Goal: Task Accomplishment & Management: Manage account settings

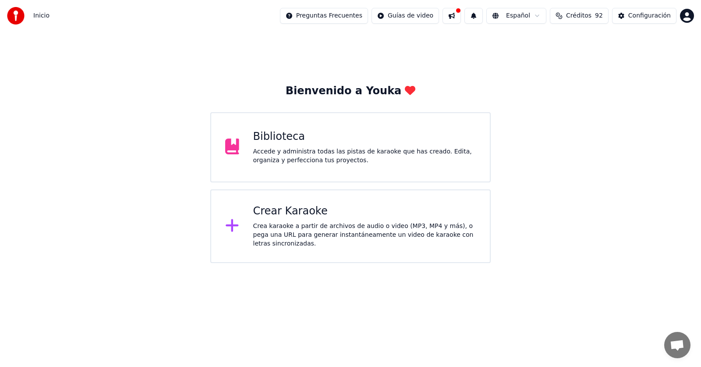
click at [245, 165] on div "Biblioteca Accede y administra todas las pistas de karaoke que has creado. Edit…" at bounding box center [350, 147] width 281 height 70
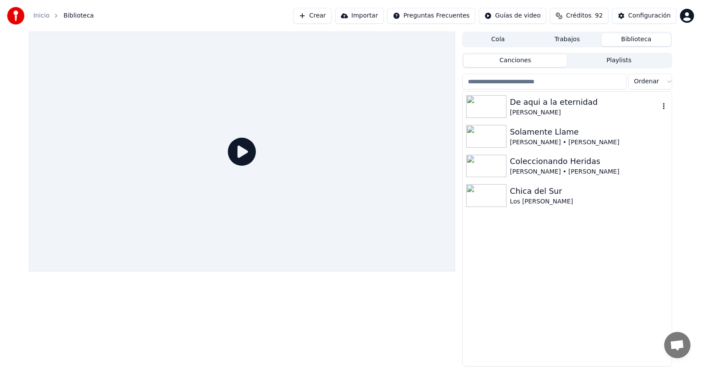
click at [520, 107] on div "De aqui a la eternidad" at bounding box center [584, 102] width 149 height 12
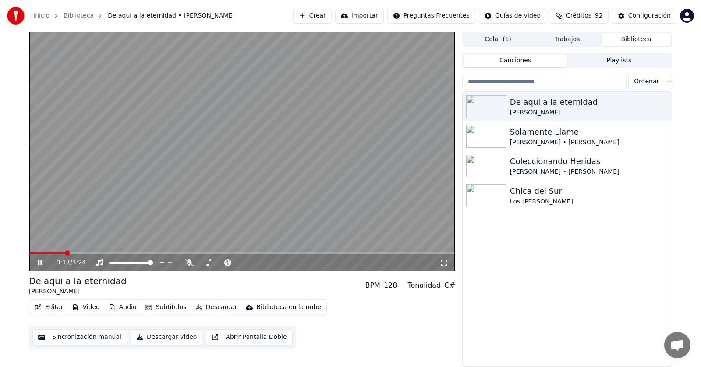
click at [50, 307] on button "Editar" at bounding box center [49, 307] width 36 height 12
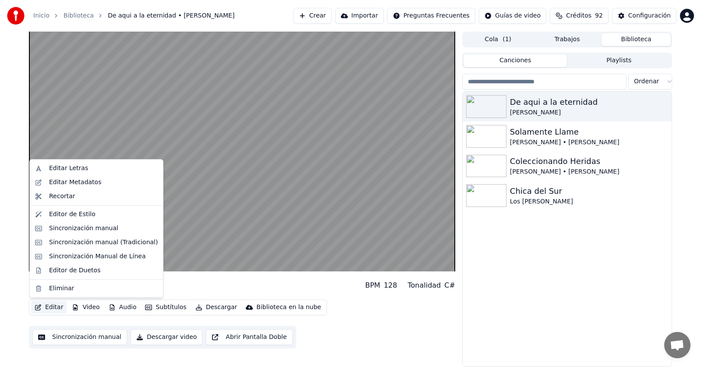
drag, startPoint x: 64, startPoint y: 213, endPoint x: 69, endPoint y: 227, distance: 14.2
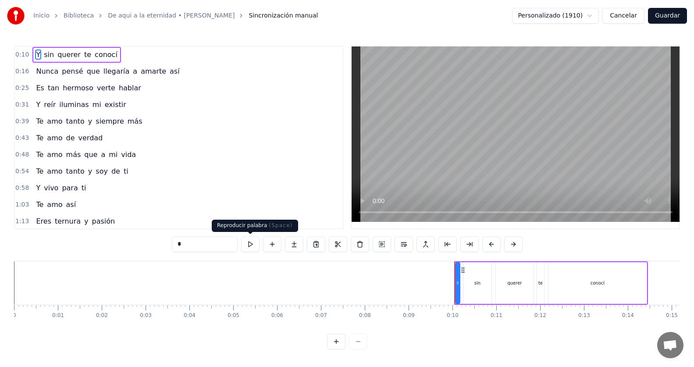
click at [253, 247] on button at bounding box center [250, 244] width 18 height 16
click at [129, 58] on div "0:10 Y sin querer te conocí" at bounding box center [179, 54] width 328 height 17
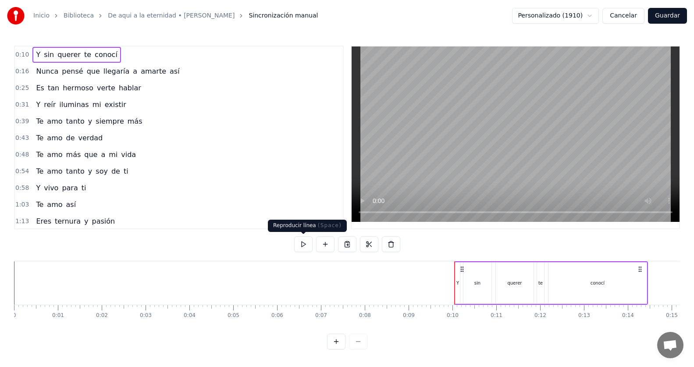
click at [299, 245] on button at bounding box center [303, 244] width 18 height 16
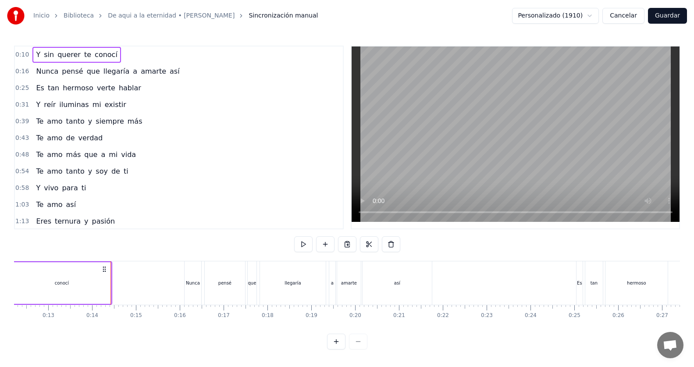
scroll to position [0, 588]
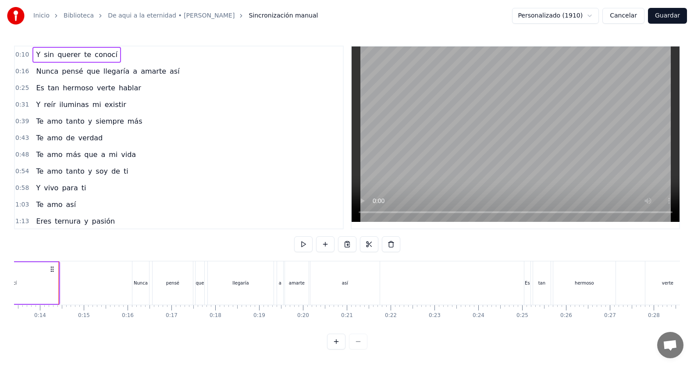
click at [259, 122] on div "0:39 Te amo tanto y siempre más" at bounding box center [179, 121] width 328 height 17
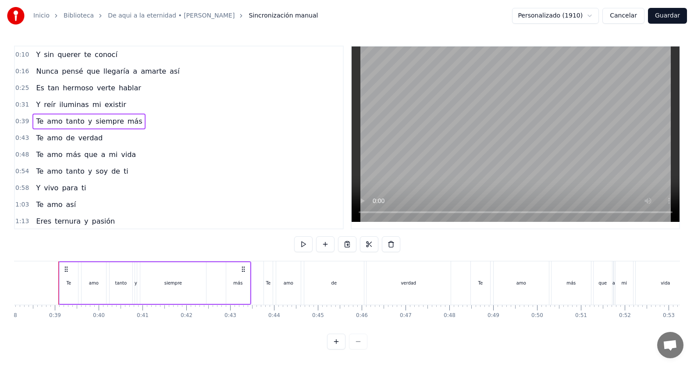
click at [193, 71] on div "0:16 Nunca pensé que llegaría a amarte así" at bounding box center [179, 71] width 328 height 17
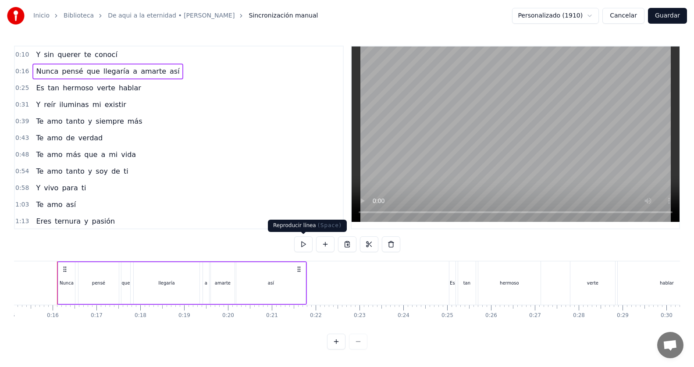
scroll to position [0, 661]
click at [306, 246] on button at bounding box center [303, 244] width 18 height 16
click at [305, 246] on button at bounding box center [303, 244] width 18 height 16
click at [250, 113] on div "0:39 Te amo tanto y siempre más" at bounding box center [179, 121] width 328 height 17
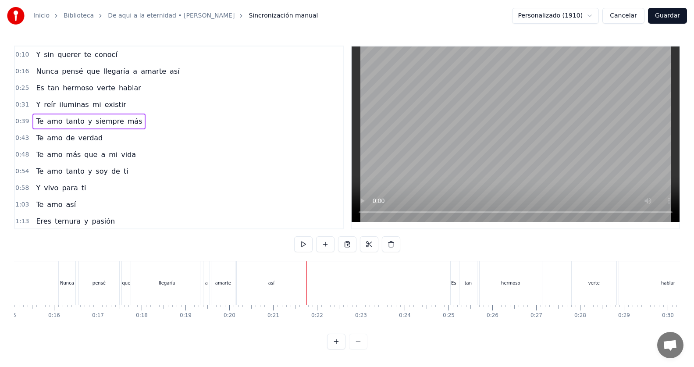
click at [316, 120] on div "0:39 Te amo tanto y siempre más" at bounding box center [179, 121] width 328 height 17
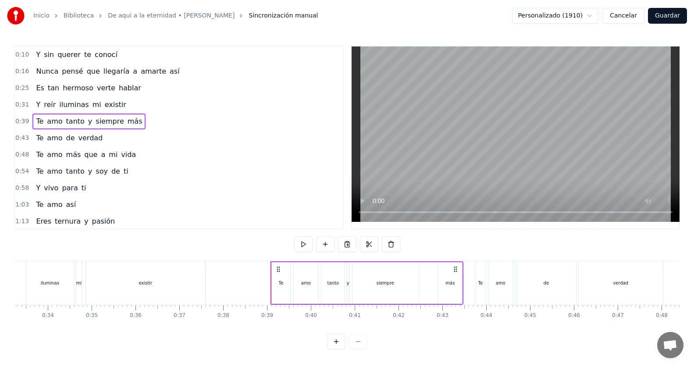
click at [304, 139] on div "0:43 Te amo de verdad" at bounding box center [179, 138] width 328 height 17
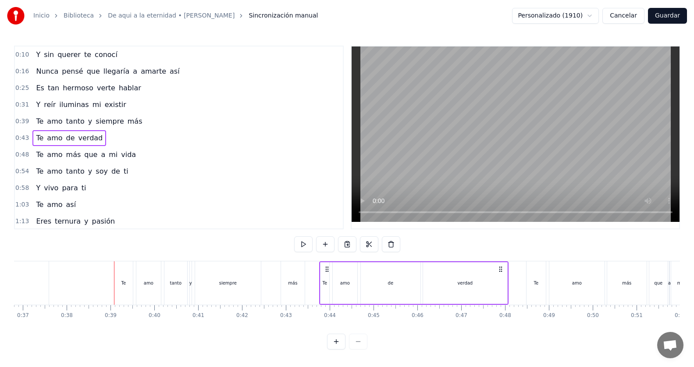
scroll to position [0, 1669]
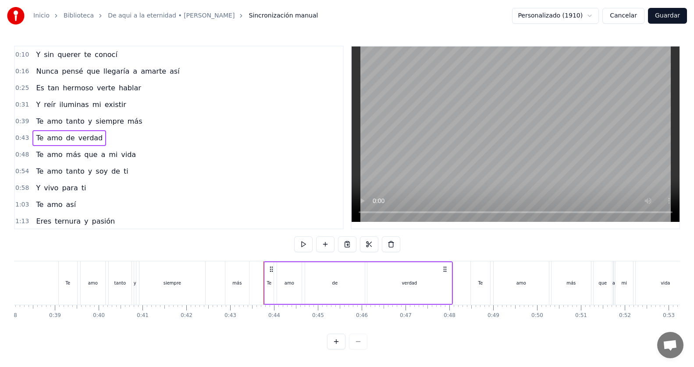
click at [140, 65] on div "Nunca pensé que llegaría a amarte así" at bounding box center [107, 72] width 150 height 16
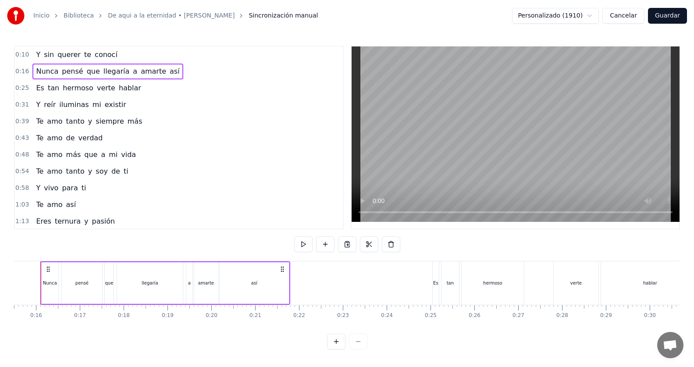
scroll to position [0, 661]
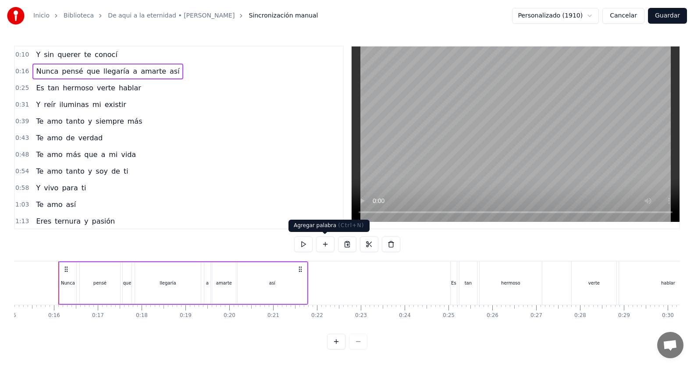
click at [314, 245] on div at bounding box center [347, 244] width 106 height 16
click at [308, 243] on button at bounding box center [303, 244] width 18 height 16
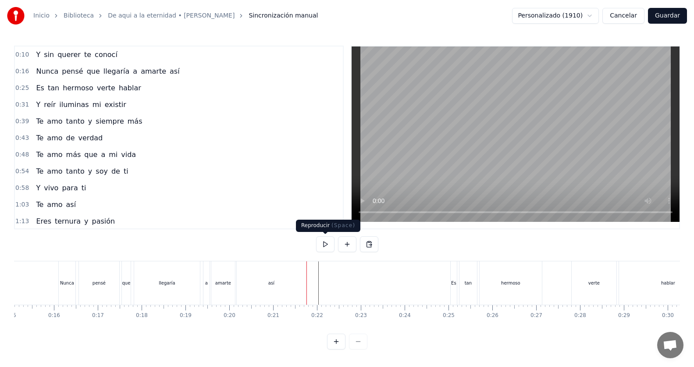
click at [324, 243] on button at bounding box center [325, 244] width 18 height 16
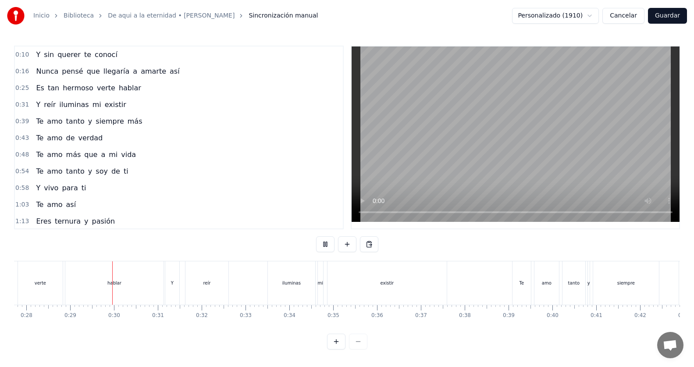
scroll to position [0, 1240]
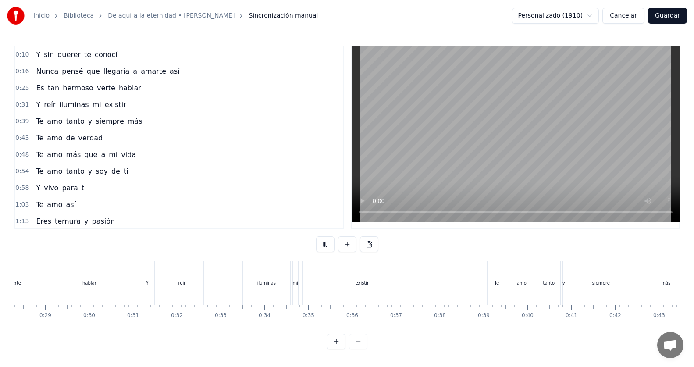
click at [324, 243] on button at bounding box center [325, 244] width 18 height 16
click at [35, 104] on span "Y" at bounding box center [38, 104] width 6 height 10
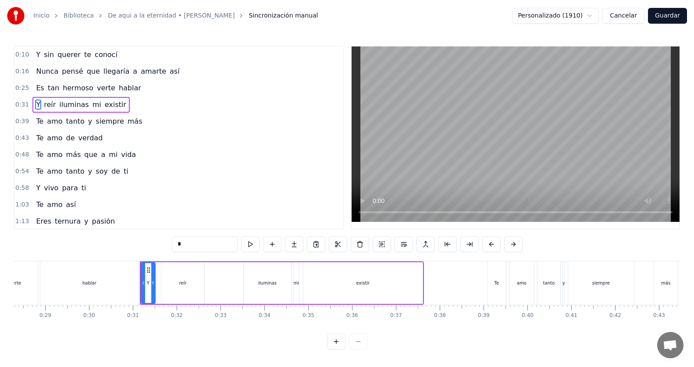
click at [195, 245] on input "*" at bounding box center [205, 244] width 66 height 16
type input "*"
click at [263, 161] on div "0:48 Te amo más que a mi vida" at bounding box center [179, 154] width 328 height 17
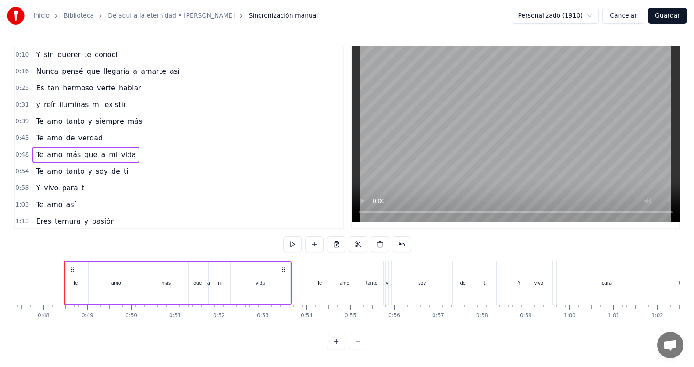
scroll to position [0, 2081]
click at [137, 104] on div "0:31 y reír iluminas mi existir" at bounding box center [179, 104] width 328 height 17
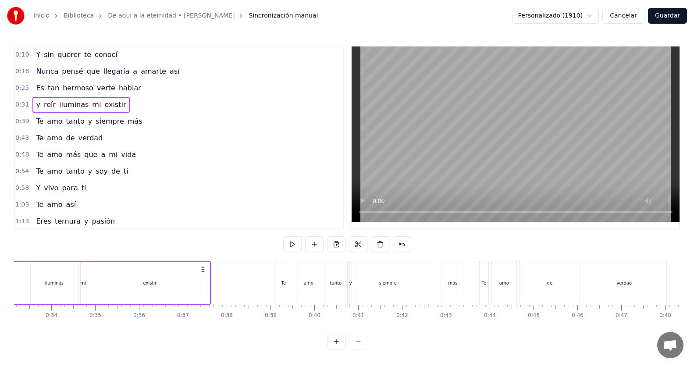
scroll to position [0, 1322]
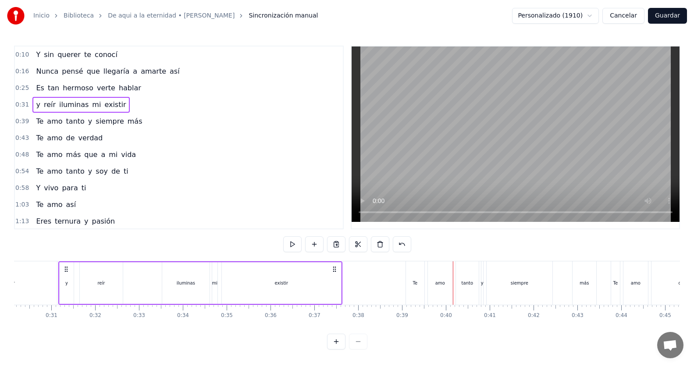
click at [139, 118] on div "0:39 Te amo tanto y siempre más" at bounding box center [179, 121] width 328 height 17
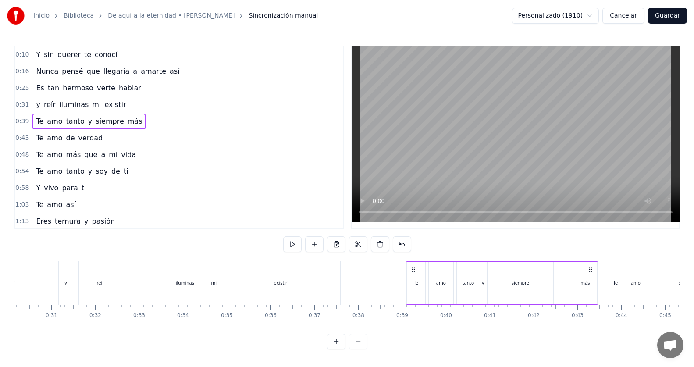
click at [55, 122] on span "amo" at bounding box center [54, 121] width 17 height 10
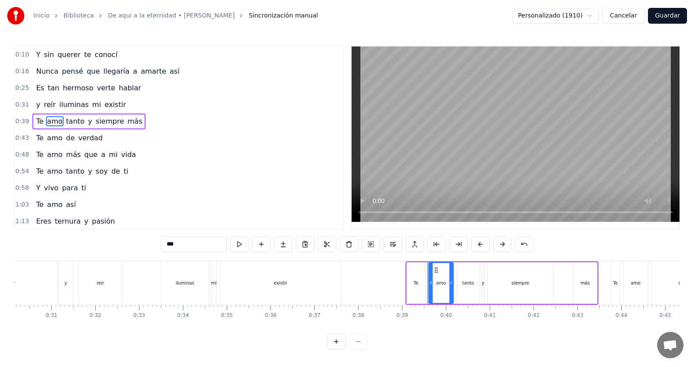
click at [191, 239] on input "***" at bounding box center [194, 244] width 66 height 16
type input "****"
click at [199, 188] on div "0:58 Y vivo para ti" at bounding box center [179, 188] width 328 height 17
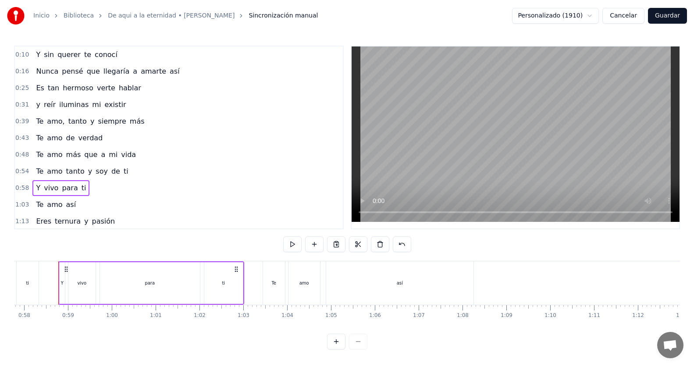
click at [139, 125] on div "0:39 Te amo, tanto y siempre más" at bounding box center [179, 121] width 328 height 17
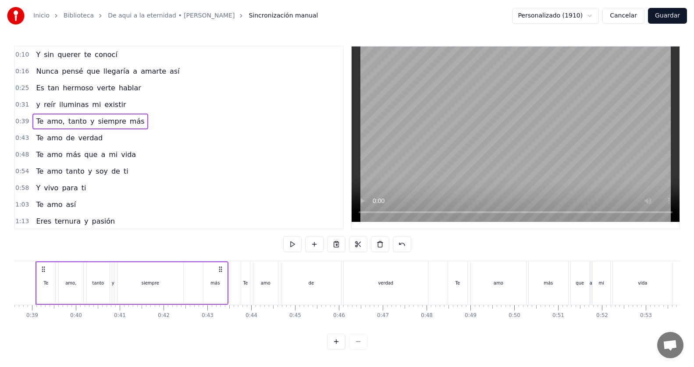
scroll to position [0, 1669]
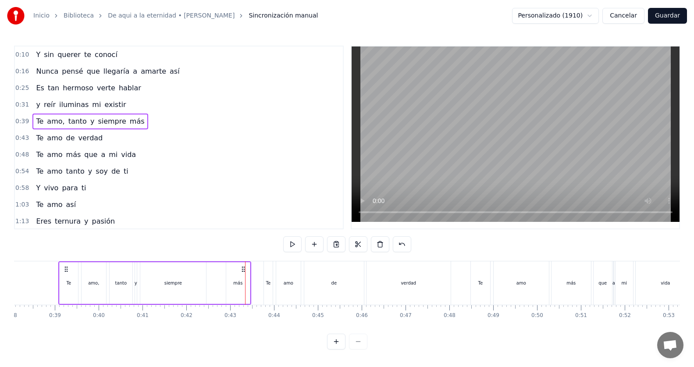
click at [141, 124] on div "0:39 Te amo, tanto y siempre más" at bounding box center [179, 121] width 328 height 17
click at [89, 121] on span "y" at bounding box center [92, 121] width 6 height 10
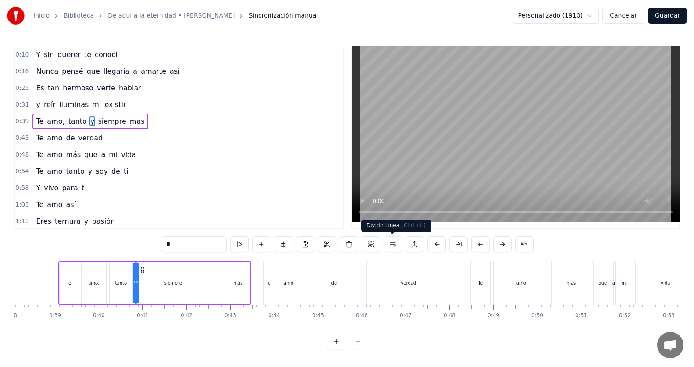
click at [392, 246] on button at bounding box center [393, 244] width 18 height 16
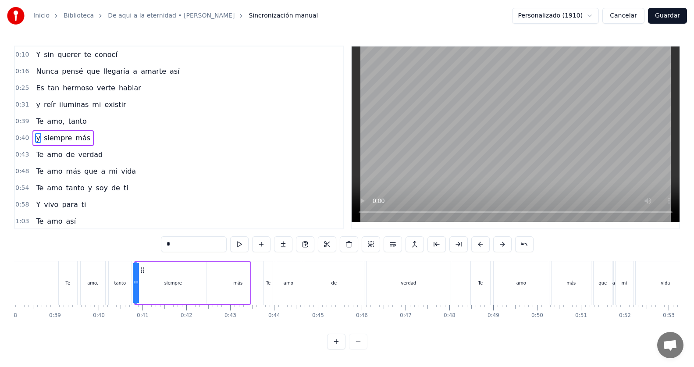
scroll to position [0, 0]
click at [106, 119] on div "0:39 Te amo, tanto" at bounding box center [179, 121] width 328 height 17
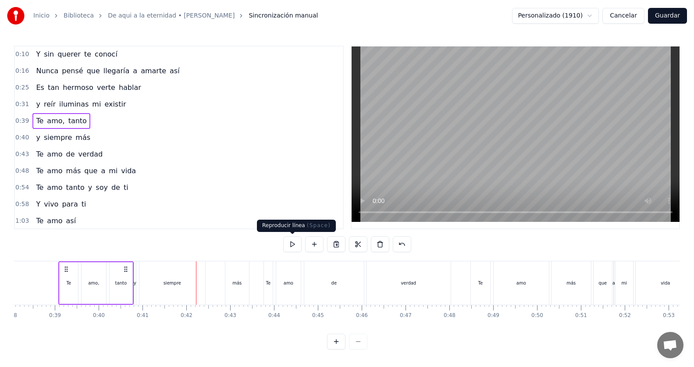
click at [288, 242] on button at bounding box center [292, 244] width 18 height 16
click at [132, 254] on div "0:10 Y sin querer te conocí 0:16 Nunca pensé que llegaría a amarte así 0:25 Es …" at bounding box center [347, 198] width 666 height 304
click at [136, 254] on div "0:10 Y sin querer te conocí 0:16 Nunca pensé que llegaría a amarte así 0:25 Es …" at bounding box center [347, 198] width 666 height 304
click at [54, 170] on span "amo" at bounding box center [54, 171] width 17 height 10
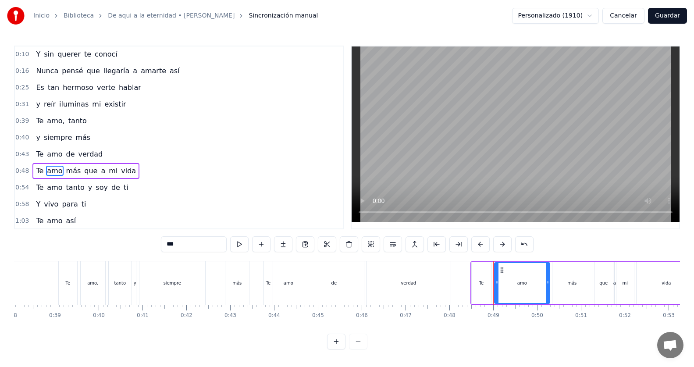
scroll to position [34, 0]
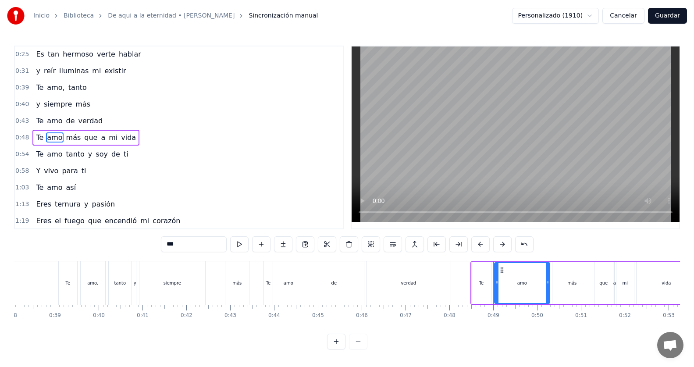
click at [184, 245] on input "***" at bounding box center [194, 244] width 66 height 16
click at [68, 139] on span "más" at bounding box center [76, 137] width 17 height 10
type input "***"
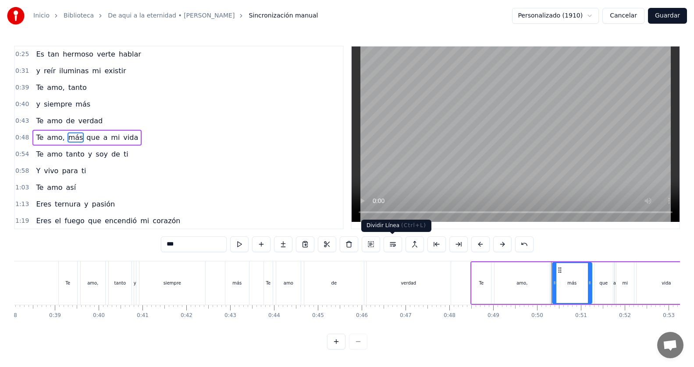
click at [392, 251] on button at bounding box center [393, 244] width 18 height 16
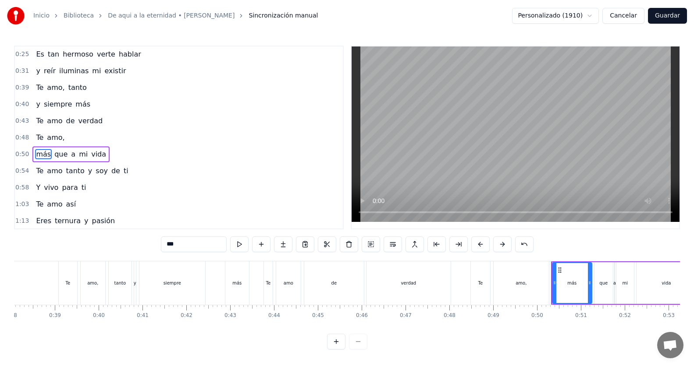
scroll to position [50, 0]
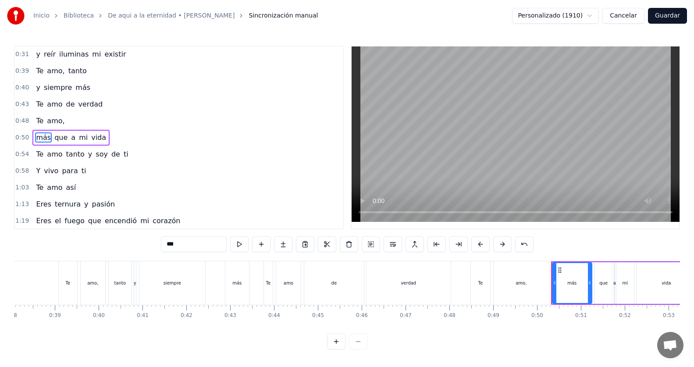
click at [107, 115] on div "0:48 Te amo," at bounding box center [179, 121] width 328 height 17
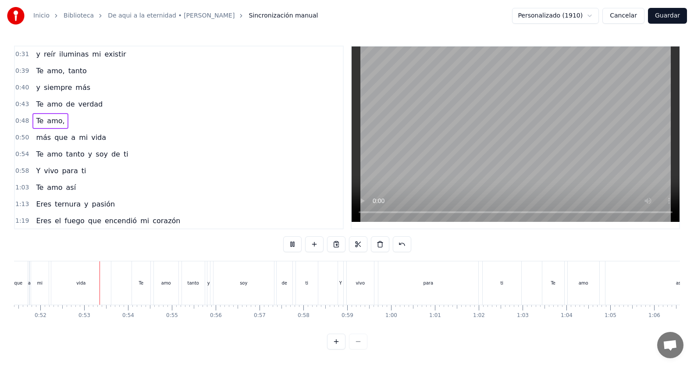
scroll to position [0, 2259]
click at [46, 154] on span "amo" at bounding box center [54, 154] width 17 height 10
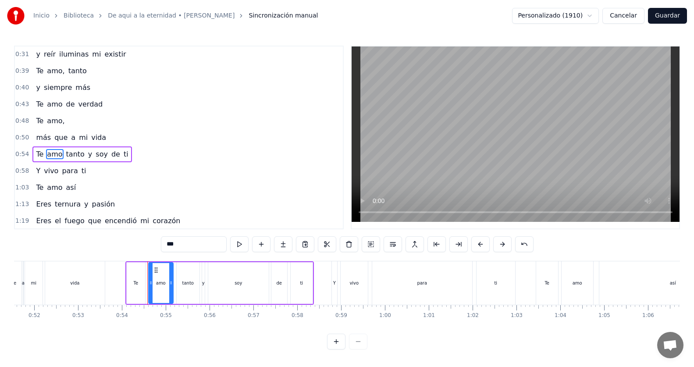
scroll to position [67, 0]
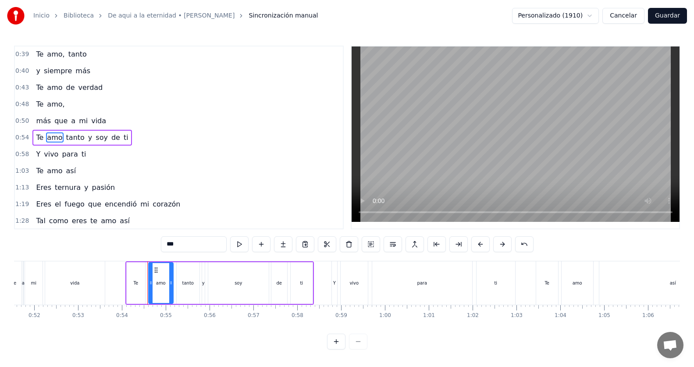
click at [185, 243] on input "***" at bounding box center [194, 244] width 66 height 16
click at [68, 140] on span "tanto" at bounding box center [78, 137] width 20 height 10
type input "*****"
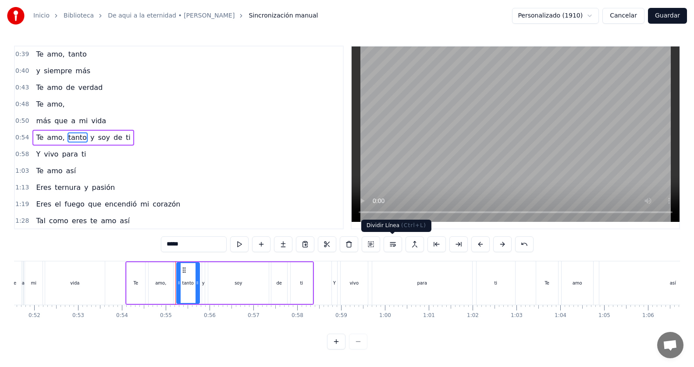
click at [390, 244] on button at bounding box center [393, 244] width 18 height 16
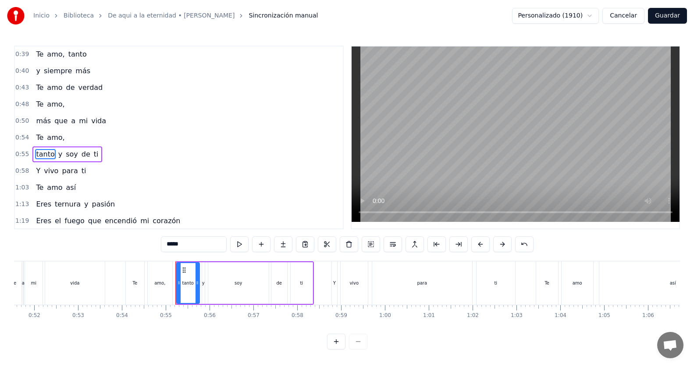
scroll to position [84, 0]
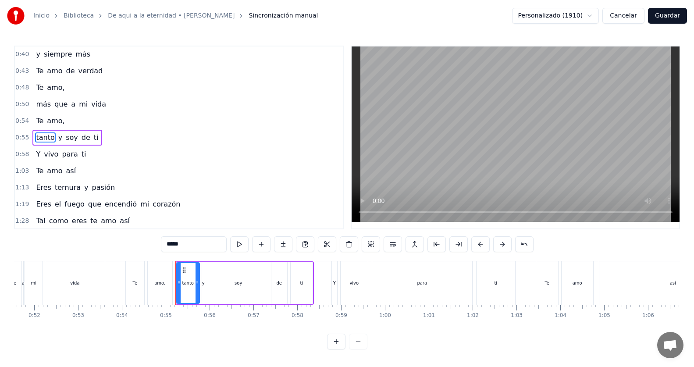
click at [105, 71] on div "0:43 Te amo de verdad" at bounding box center [179, 71] width 328 height 17
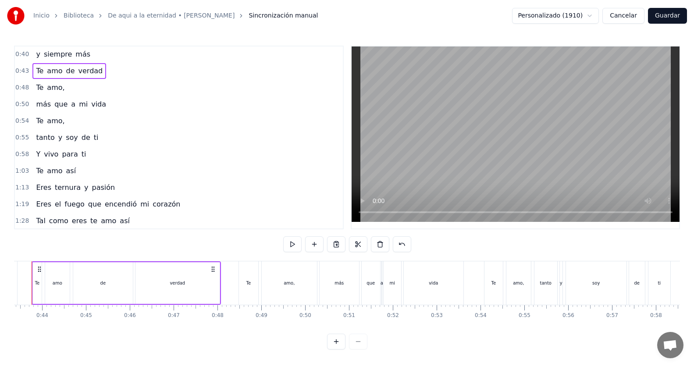
scroll to position [0, 1874]
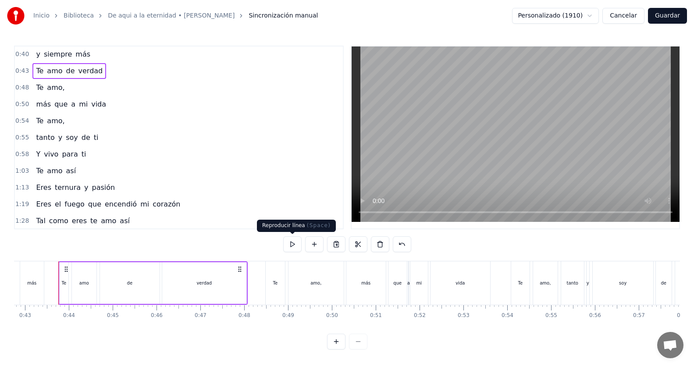
click at [296, 247] on button at bounding box center [292, 244] width 18 height 16
click at [295, 247] on button at bounding box center [292, 244] width 18 height 16
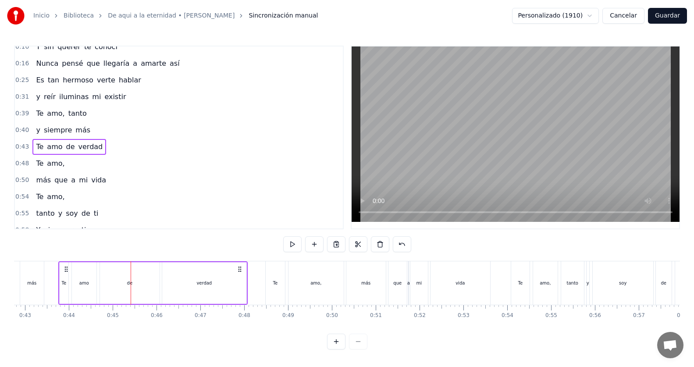
scroll to position [0, 0]
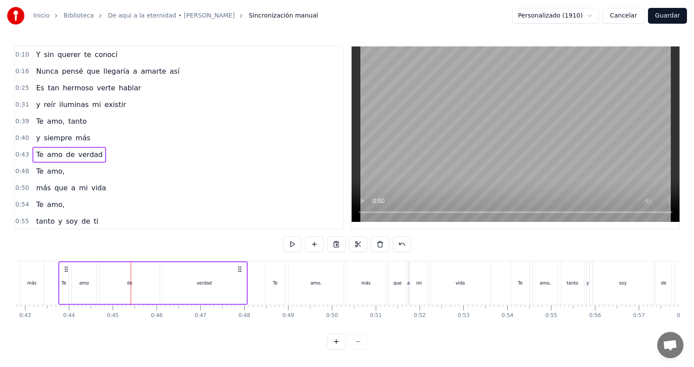
click at [97, 119] on div "0:39 Te amo, tanto" at bounding box center [179, 121] width 328 height 17
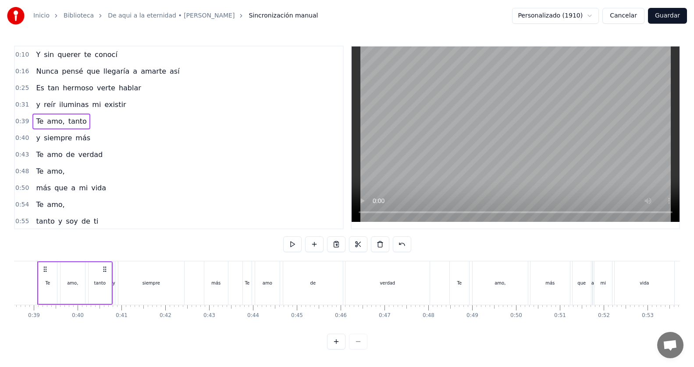
scroll to position [0, 1669]
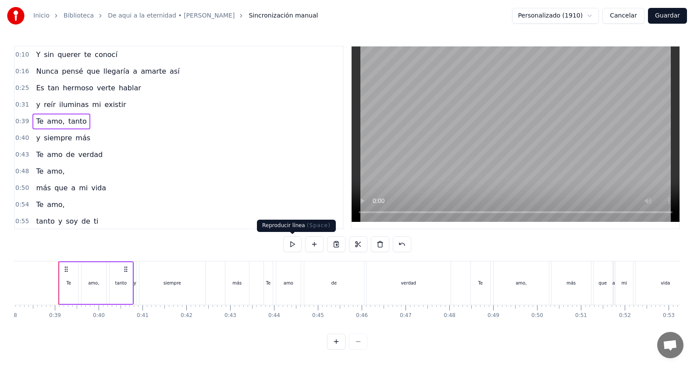
click at [290, 244] on button at bounding box center [292, 244] width 18 height 16
click at [93, 118] on div "0:39 Te amo, tanto" at bounding box center [179, 121] width 328 height 17
click at [295, 247] on button at bounding box center [292, 244] width 18 height 16
click at [109, 123] on div "0:39 Te amo, tanto" at bounding box center [179, 121] width 328 height 17
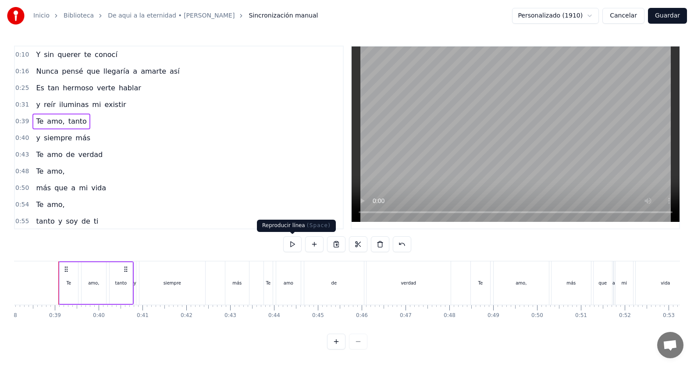
click at [291, 241] on button at bounding box center [292, 244] width 18 height 16
click at [116, 249] on div "0:10 Y sin querer te conocí 0:16 Nunca pensé que llegaría a amarte así 0:25 Es …" at bounding box center [347, 198] width 666 height 304
click at [123, 250] on div "0:10 Y sin querer te conocí 0:16 Nunca pensé que llegaría a amarte así 0:25 Es …" at bounding box center [347, 198] width 666 height 304
click at [135, 253] on div "0:10 Y sin querer te conocí 0:16 Nunca pensé que llegaría a amarte así 0:25 Es …" at bounding box center [347, 198] width 666 height 304
click at [134, 254] on div "0:10 Y sin querer te conocí 0:16 Nunca pensé que llegaría a amarte así 0:25 Es …" at bounding box center [347, 198] width 666 height 304
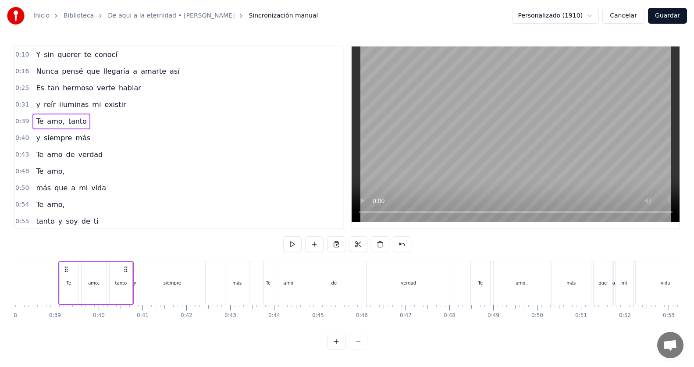
click at [113, 268] on div "tanto" at bounding box center [121, 283] width 23 height 42
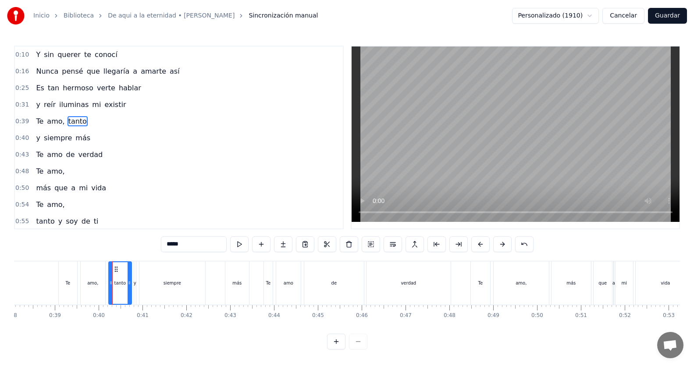
click at [118, 245] on div "0:10 Y sin querer te conocí 0:16 Nunca pensé que llegaría a amarte así 0:25 Es …" at bounding box center [347, 198] width 666 height 304
click at [51, 156] on span "amo" at bounding box center [54, 154] width 17 height 10
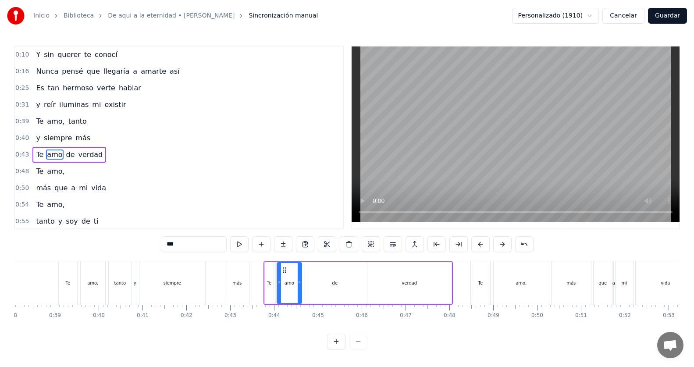
scroll to position [17, 0]
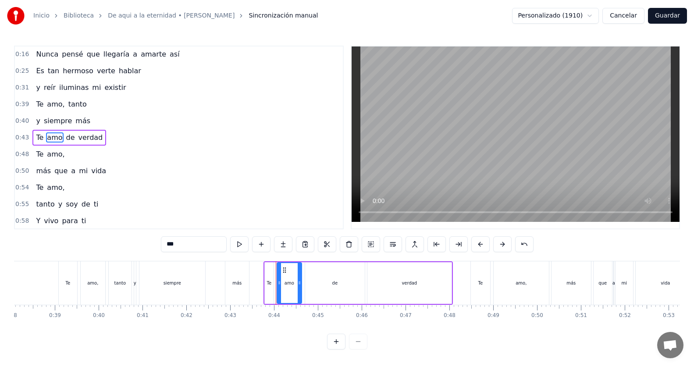
click at [189, 241] on input "***" at bounding box center [194, 244] width 66 height 16
type input "****"
click at [202, 176] on div "0:50 más que a mi vida" at bounding box center [179, 171] width 328 height 17
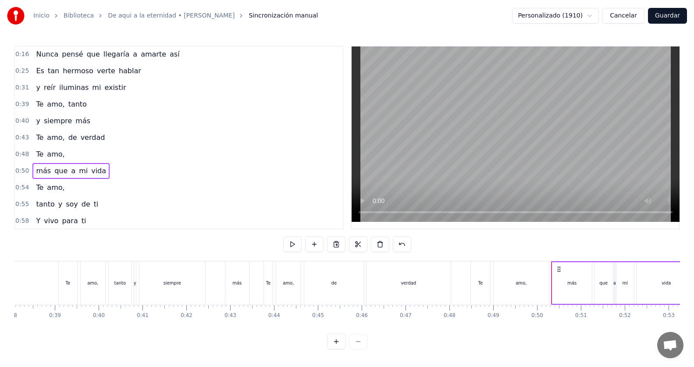
click at [126, 132] on div "0:43 Te amo, de verdad" at bounding box center [179, 137] width 328 height 17
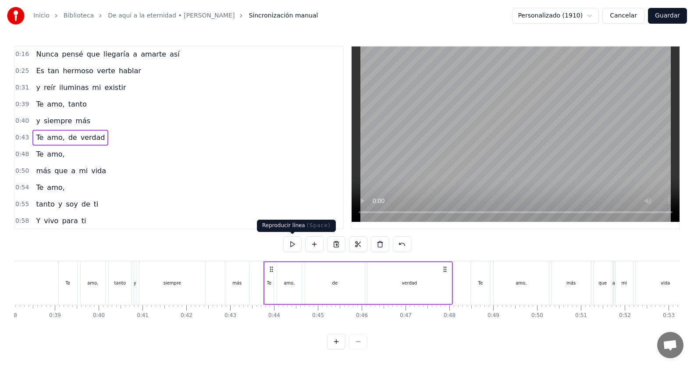
click at [287, 245] on button at bounding box center [292, 244] width 18 height 16
click at [174, 134] on div "0:43 Te amo, de verdad" at bounding box center [179, 137] width 328 height 17
click at [425, 250] on div "0:10 Y sin querer te conocí 0:16 Nunca pensé que llegaría a amarte así 0:25 Es …" at bounding box center [347, 198] width 666 height 304
click at [462, 251] on div "0:10 Y sin querer te conocí 0:16 Nunca pensé que llegaría a amarte así 0:25 Es …" at bounding box center [347, 198] width 666 height 304
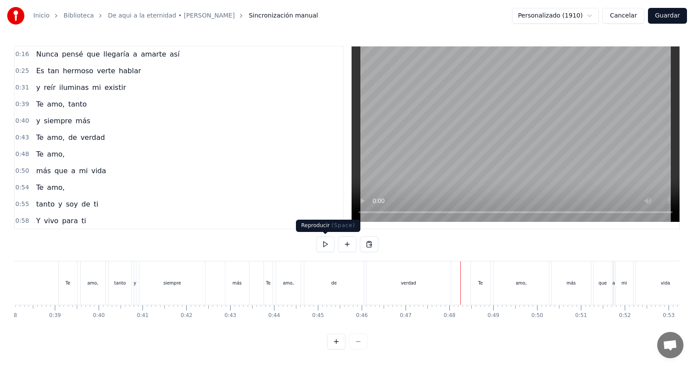
click at [326, 242] on button at bounding box center [325, 244] width 18 height 16
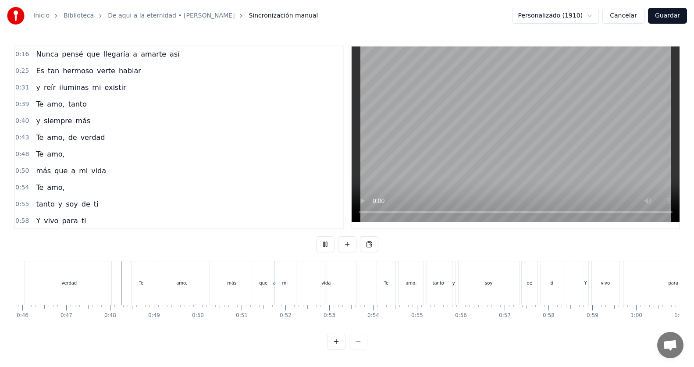
scroll to position [0, 2249]
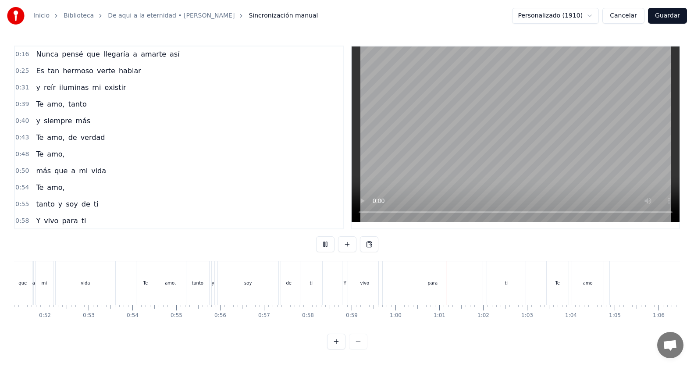
click at [326, 242] on button at bounding box center [325, 244] width 18 height 16
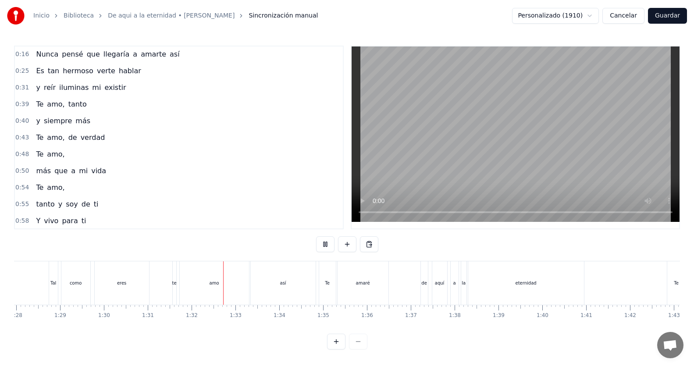
scroll to position [0, 3998]
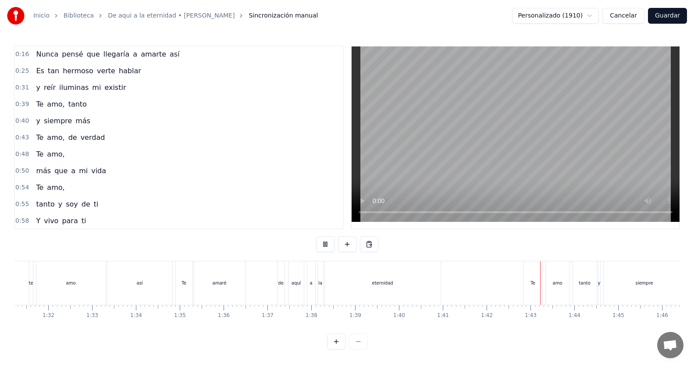
click at [326, 242] on button at bounding box center [325, 244] width 18 height 16
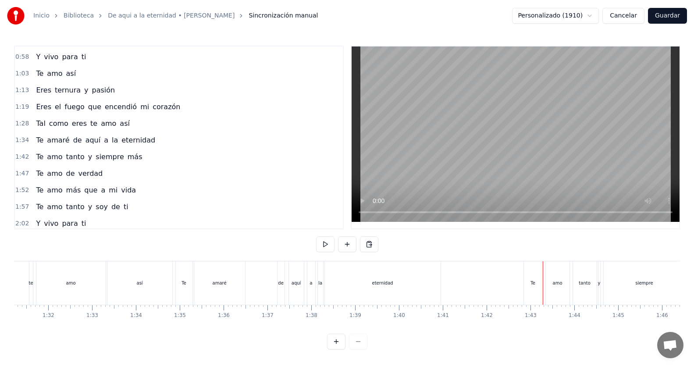
scroll to position [192, 0]
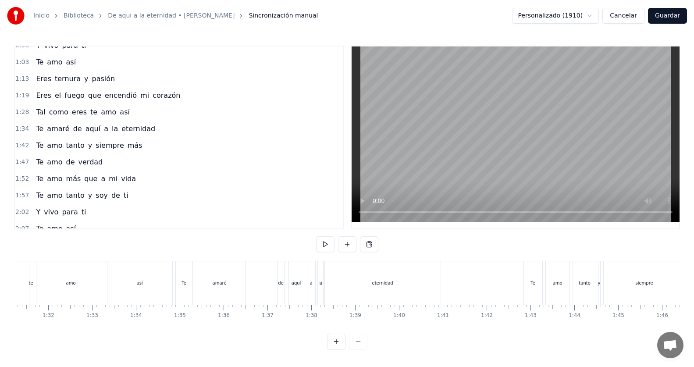
click at [87, 144] on span "y" at bounding box center [90, 145] width 6 height 10
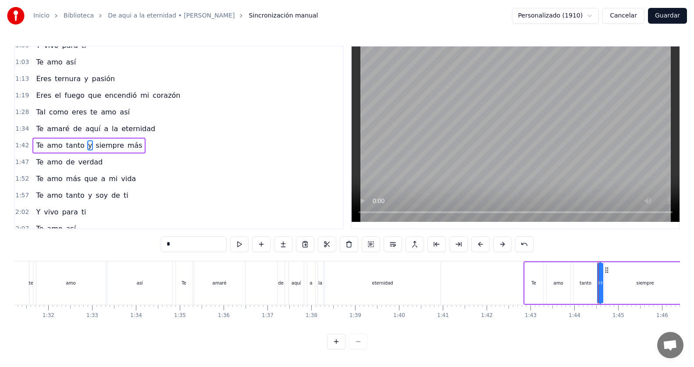
scroll to position [200, 0]
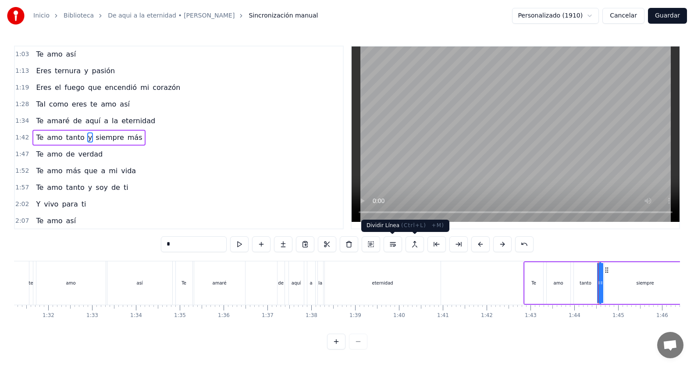
click at [391, 244] on button at bounding box center [393, 244] width 18 height 16
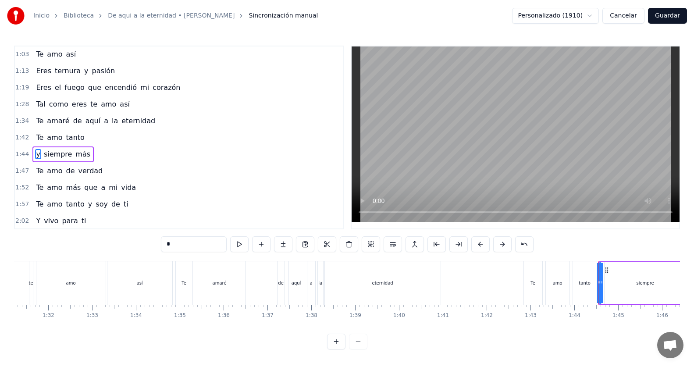
scroll to position [217, 0]
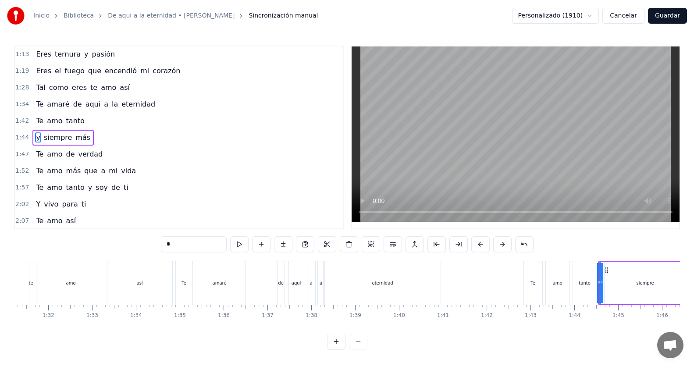
click at [133, 124] on div "1:42 Te amo tanto" at bounding box center [179, 121] width 328 height 17
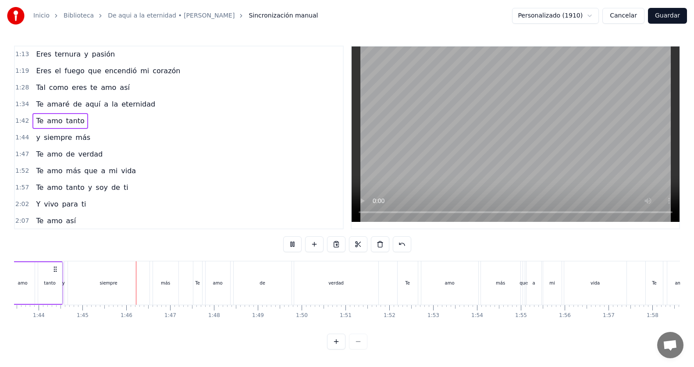
scroll to position [0, 4586]
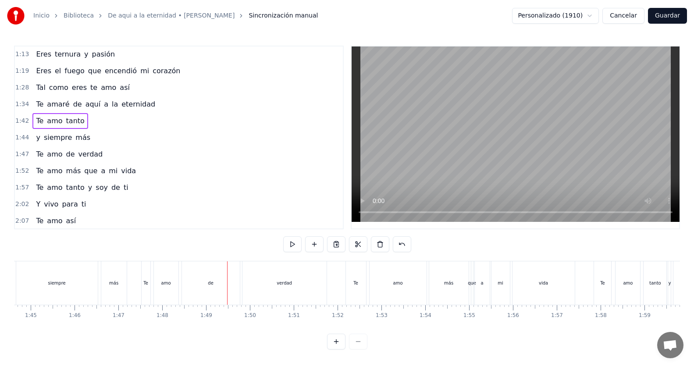
click at [56, 151] on span "amo" at bounding box center [54, 154] width 17 height 10
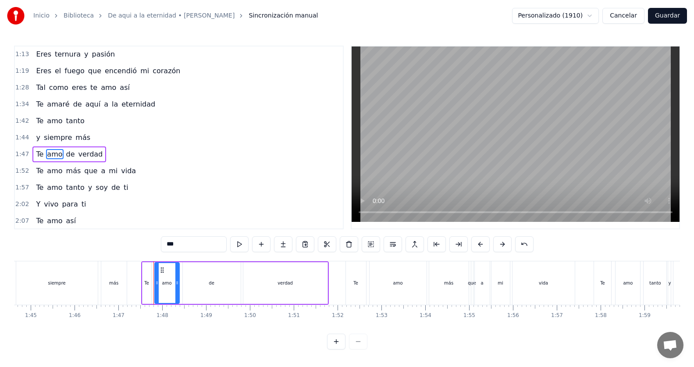
scroll to position [234, 0]
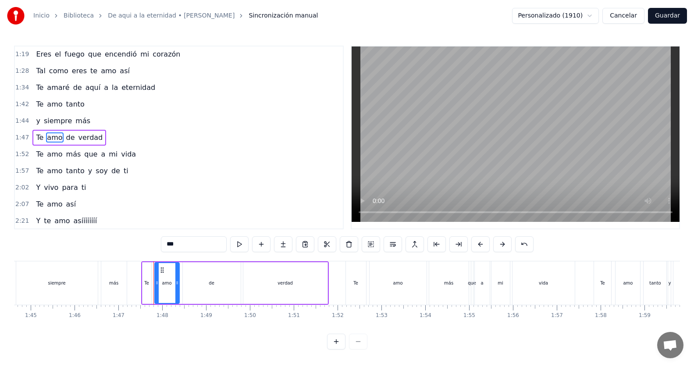
click at [202, 238] on input "***" at bounding box center [194, 244] width 66 height 16
type input "****"
click at [218, 192] on div "2:02 Y vivo para ti" at bounding box center [179, 187] width 328 height 17
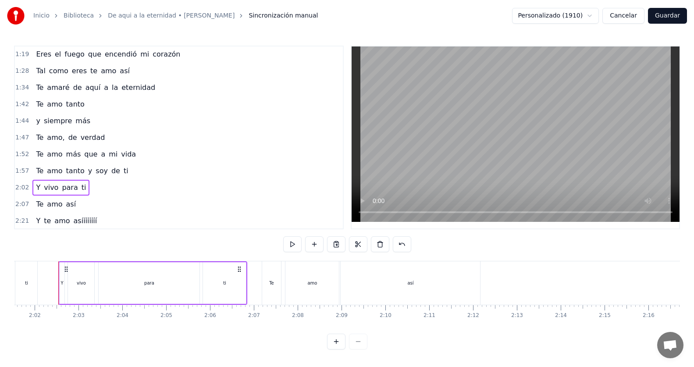
click at [127, 136] on div "1:47 Te amo, de verdad" at bounding box center [179, 137] width 328 height 17
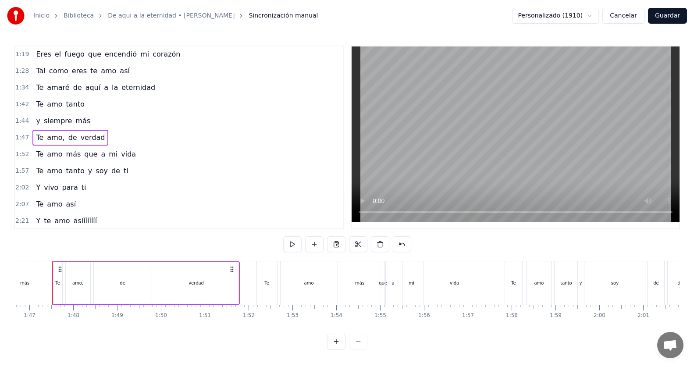
scroll to position [0, 4668]
click at [47, 155] on span "amo" at bounding box center [54, 154] width 17 height 10
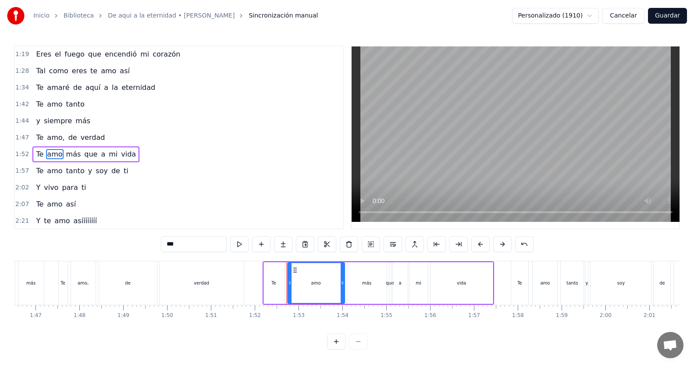
scroll to position [250, 0]
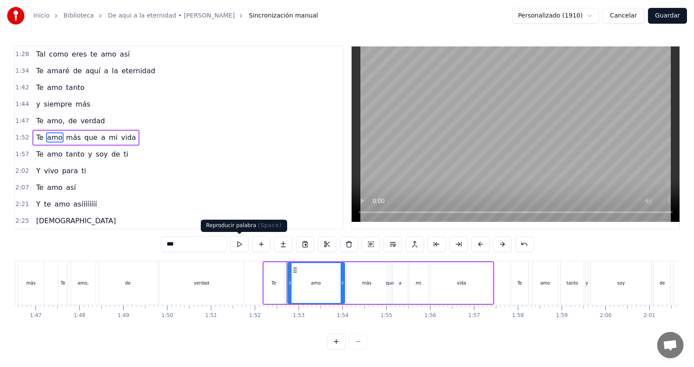
click at [199, 242] on input "***" at bounding box center [194, 244] width 66 height 16
click at [72, 139] on span "más" at bounding box center [76, 137] width 17 height 10
type input "***"
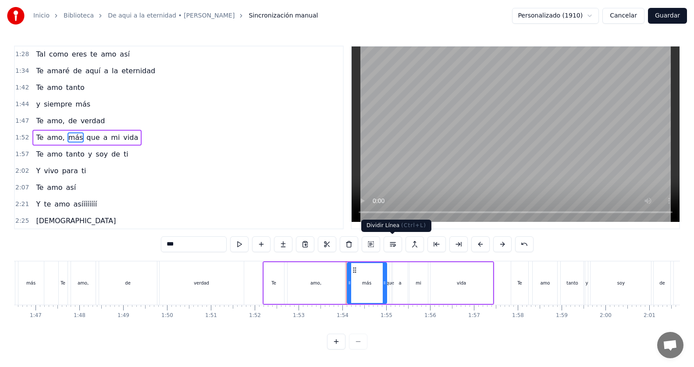
click at [390, 246] on button at bounding box center [393, 244] width 18 height 16
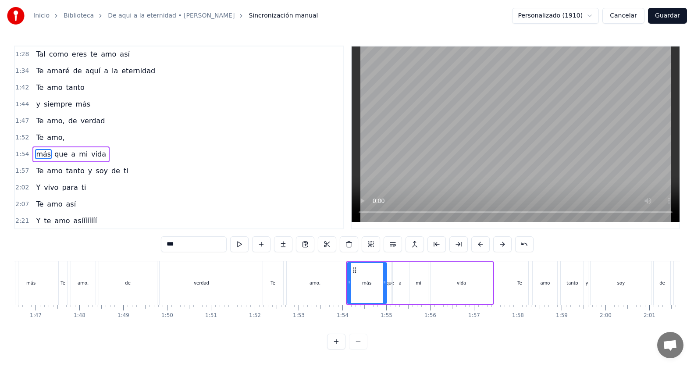
scroll to position [267, 0]
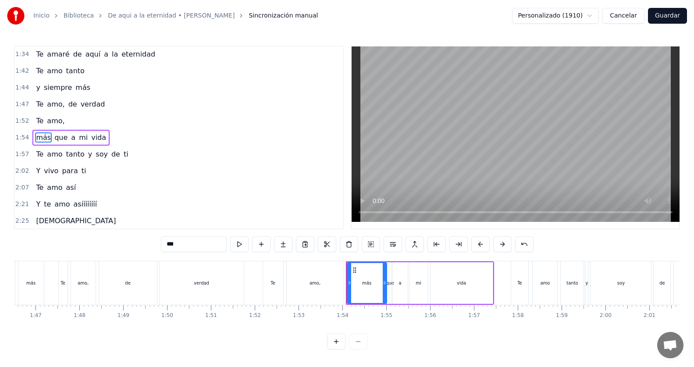
click at [127, 95] on div "1:44 y siempre más" at bounding box center [179, 87] width 328 height 17
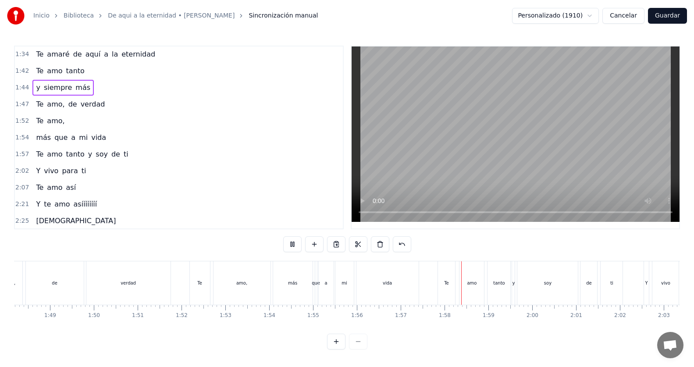
scroll to position [0, 5125]
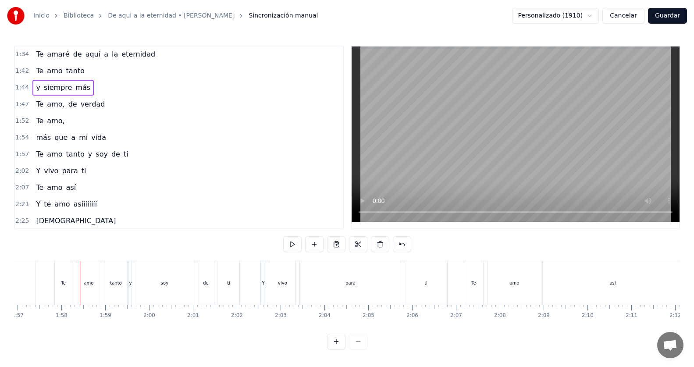
click at [49, 152] on span "amo" at bounding box center [54, 154] width 17 height 10
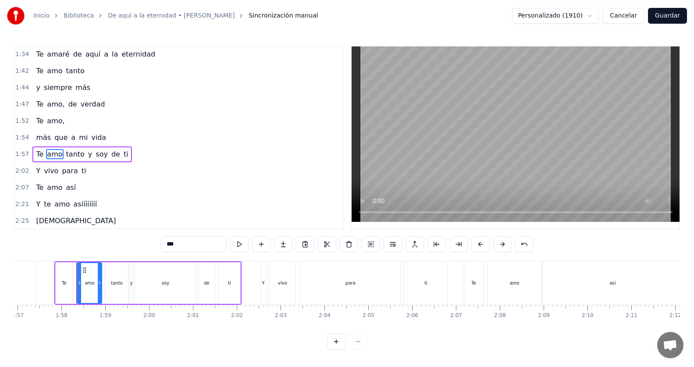
scroll to position [284, 0]
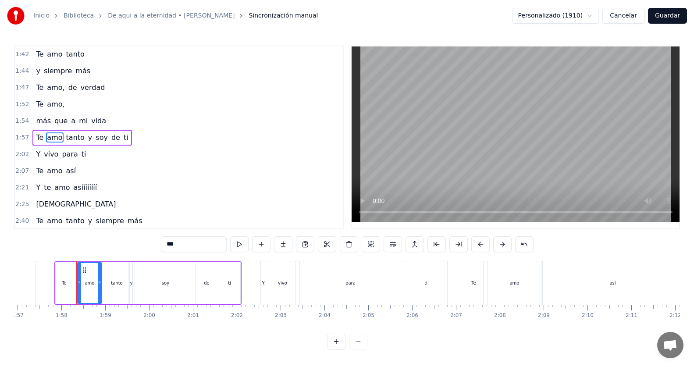
click at [183, 242] on input "***" at bounding box center [194, 244] width 66 height 16
click at [68, 137] on span "tanto" at bounding box center [78, 137] width 20 height 10
type input "*****"
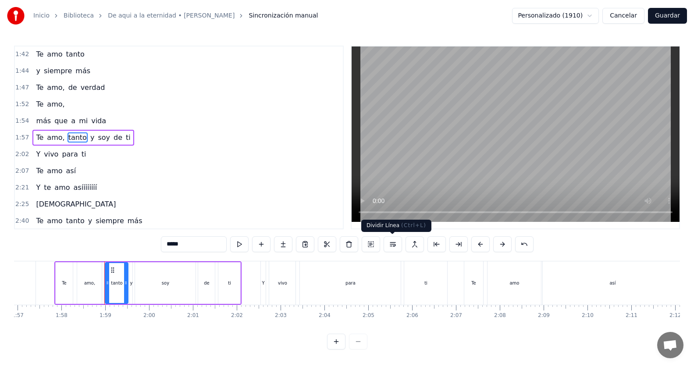
click at [394, 243] on button at bounding box center [393, 244] width 18 height 16
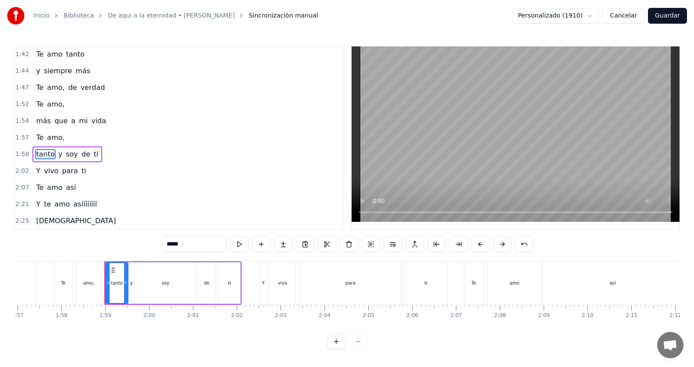
scroll to position [300, 0]
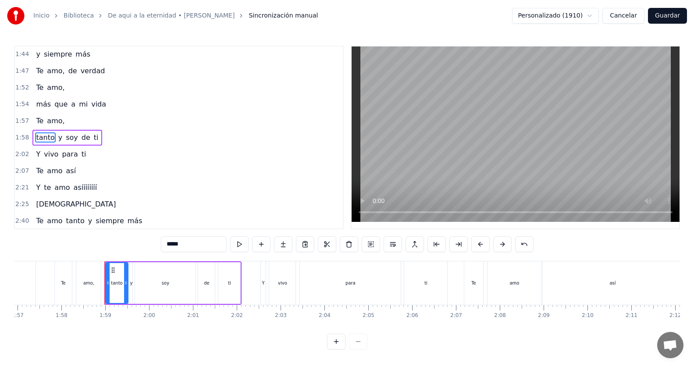
click at [118, 117] on div "1:57 Te amo," at bounding box center [179, 121] width 328 height 17
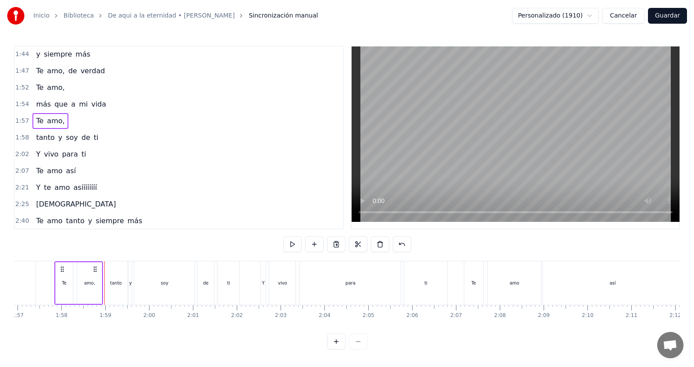
scroll to position [0, 5121]
click at [298, 246] on button at bounding box center [292, 244] width 18 height 16
click at [87, 120] on div "1:57 Te amo," at bounding box center [179, 121] width 328 height 17
click at [293, 245] on button at bounding box center [292, 244] width 18 height 16
click at [114, 247] on div "0:10 Y sin querer te conocí 0:16 Nunca pensé que llegaría a amarte así 0:25 Es …" at bounding box center [347, 198] width 666 height 304
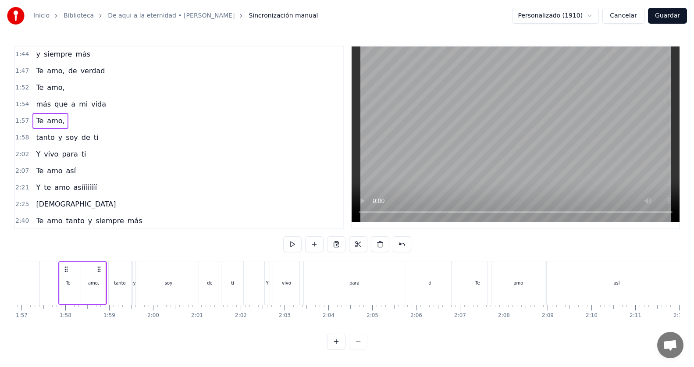
click at [118, 252] on div "0:10 Y sin querer te conocí 0:16 Nunca pensé que llegaría a amarte así 0:25 Es …" at bounding box center [347, 198] width 666 height 304
click at [113, 261] on div "tanto" at bounding box center [120, 282] width 24 height 43
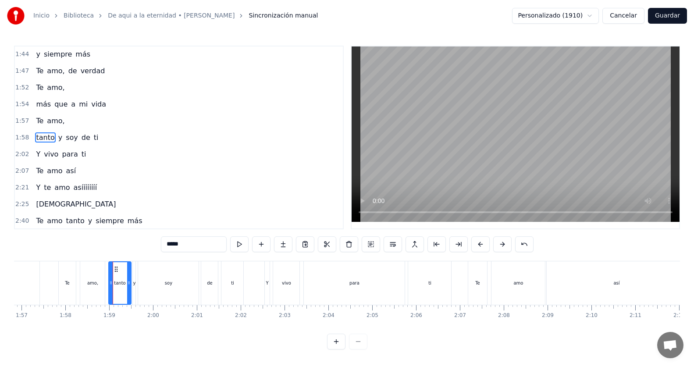
click at [115, 254] on div "0:10 Y sin querer te conocí 0:16 Nunca pensé que llegaría a amarte así 0:25 Es …" at bounding box center [347, 198] width 666 height 304
click at [105, 251] on div "0:10 Y sin querer te conocí 0:16 Nunca pensé que llegaría a amarte así 0:25 Es …" at bounding box center [347, 198] width 666 height 304
click at [108, 249] on div "0:10 Y sin querer te conocí 0:16 Nunca pensé que llegaría a amarte así 0:25 Es …" at bounding box center [347, 198] width 666 height 304
click at [56, 172] on span "amo" at bounding box center [54, 171] width 17 height 10
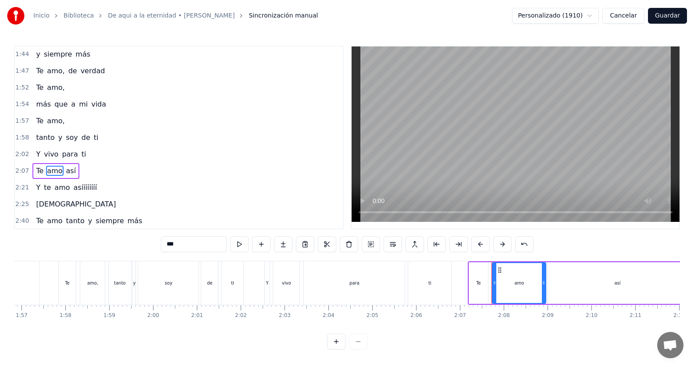
scroll to position [334, 0]
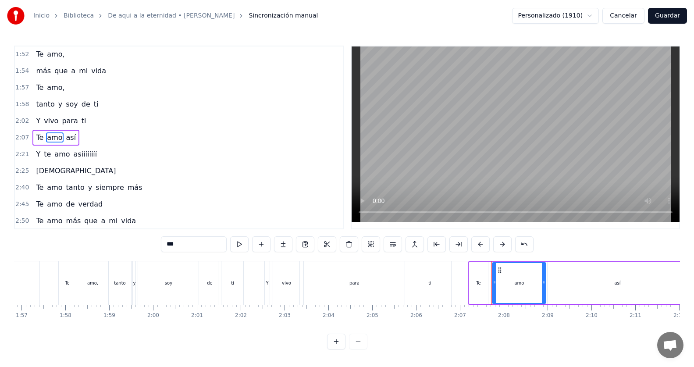
click at [204, 245] on input "***" at bounding box center [194, 244] width 66 height 16
type input "****"
click at [213, 186] on div "2:40 Te amo tanto y siempre más" at bounding box center [179, 187] width 328 height 17
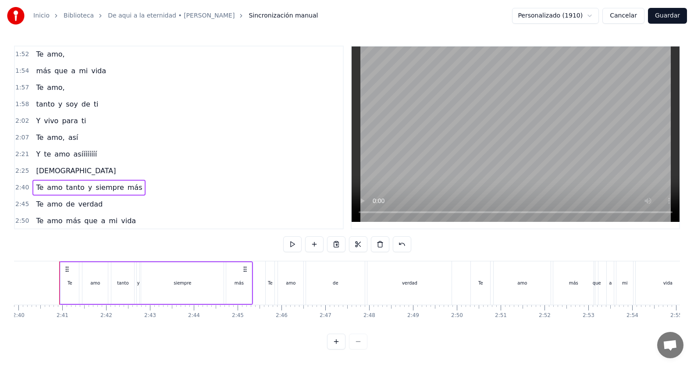
scroll to position [0, 7010]
click at [54, 191] on span "amo" at bounding box center [54, 187] width 17 height 10
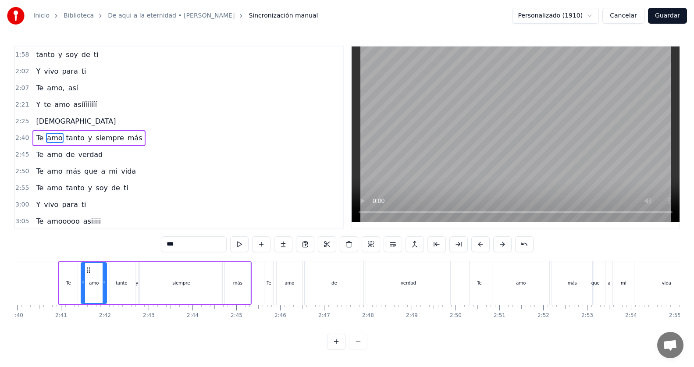
scroll to position [384, 0]
click at [187, 242] on input "***" at bounding box center [194, 244] width 66 height 16
click at [68, 137] on span "tanto" at bounding box center [78, 137] width 20 height 10
type input "*****"
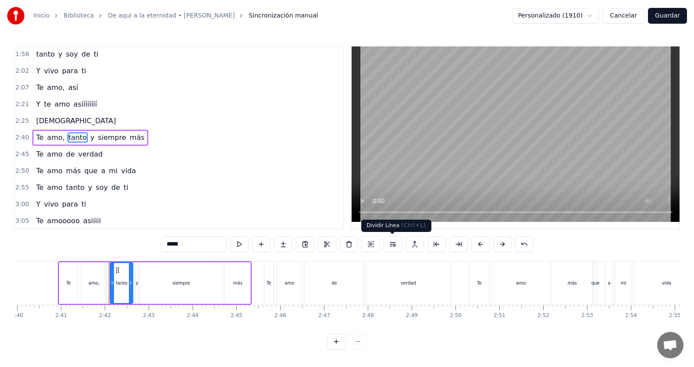
click at [390, 242] on button at bounding box center [393, 244] width 18 height 16
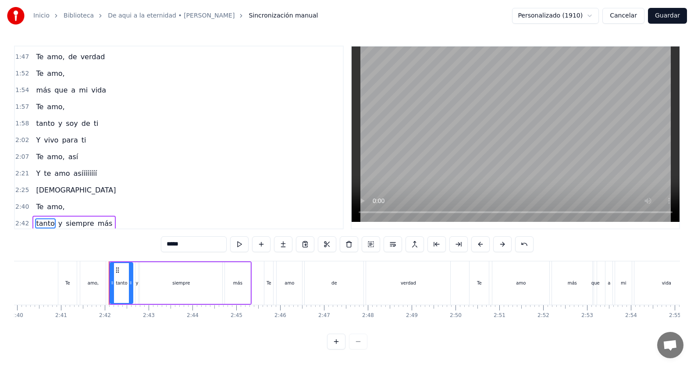
scroll to position [313, 0]
click at [75, 74] on div "1:52 Te amo," at bounding box center [179, 75] width 328 height 17
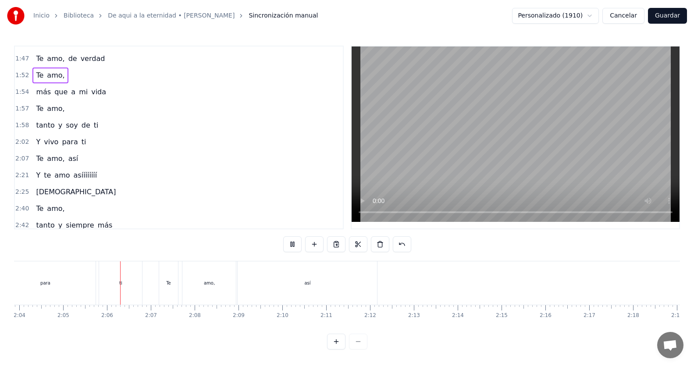
scroll to position [0, 5457]
click at [68, 162] on span "así" at bounding box center [74, 158] width 12 height 10
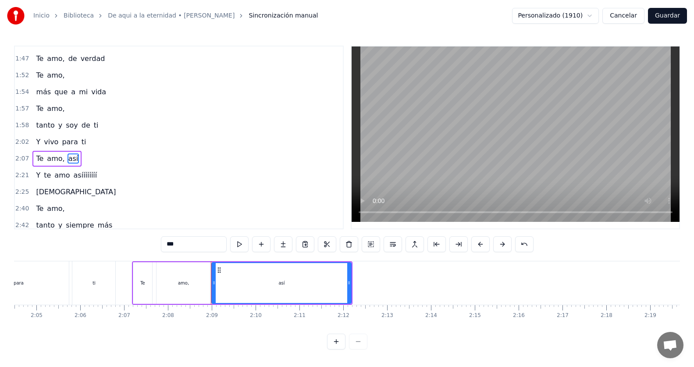
scroll to position [334, 0]
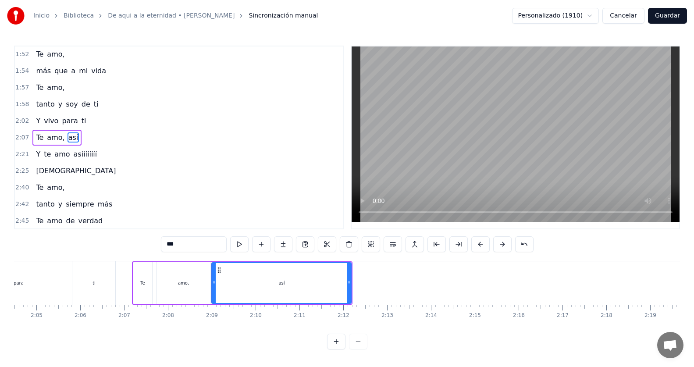
click at [185, 243] on input "***" at bounding box center [194, 244] width 66 height 16
type input "*********"
click at [177, 214] on div "2:45 Te amo de verdad" at bounding box center [179, 221] width 328 height 17
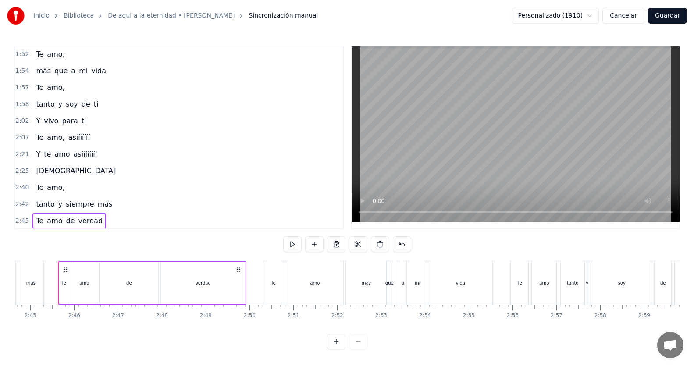
click at [99, 159] on div "2:21 Y te amo asíííííííí" at bounding box center [179, 154] width 328 height 17
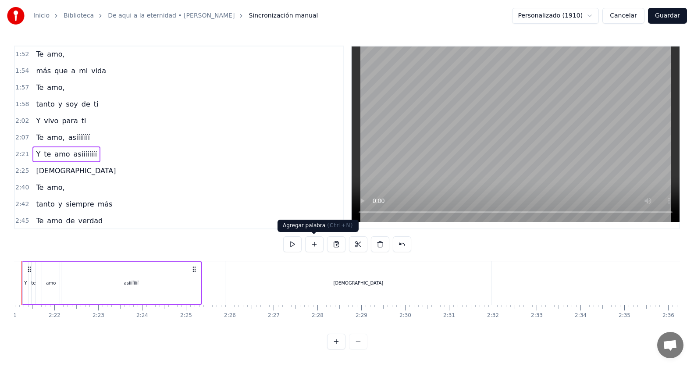
scroll to position [0, 6147]
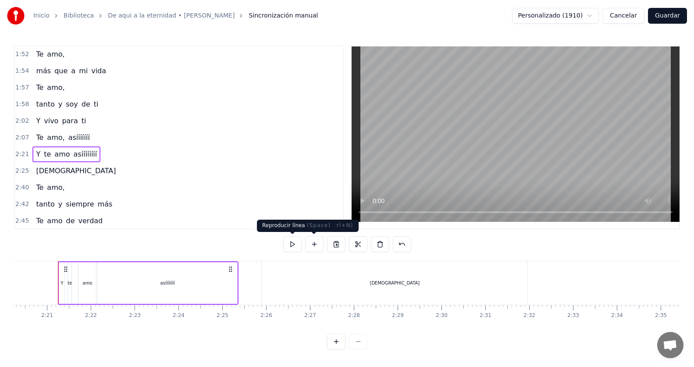
click at [297, 240] on button at bounding box center [292, 244] width 18 height 16
click at [297, 241] on button at bounding box center [292, 244] width 18 height 16
click at [109, 131] on div "2:07 Te amo, asííííííí" at bounding box center [179, 137] width 328 height 17
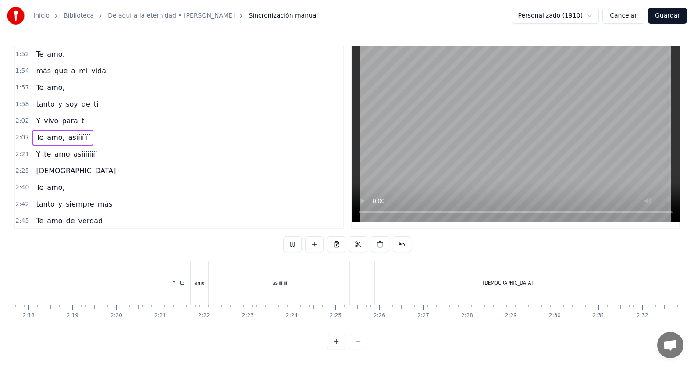
scroll to position [0, 6119]
click at [425, 283] on div "[DEMOGRAPHIC_DATA]" at bounding box center [423, 283] width 50 height 7
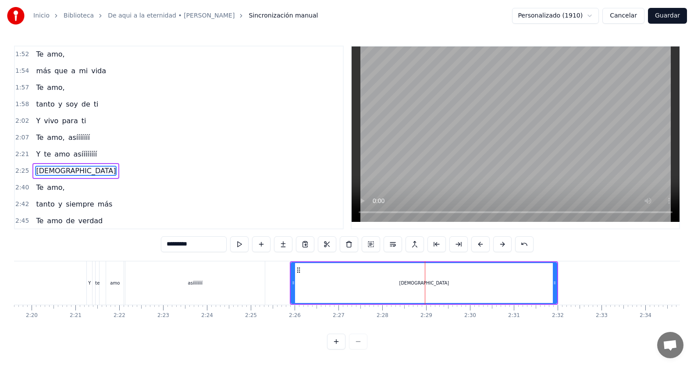
scroll to position [367, 0]
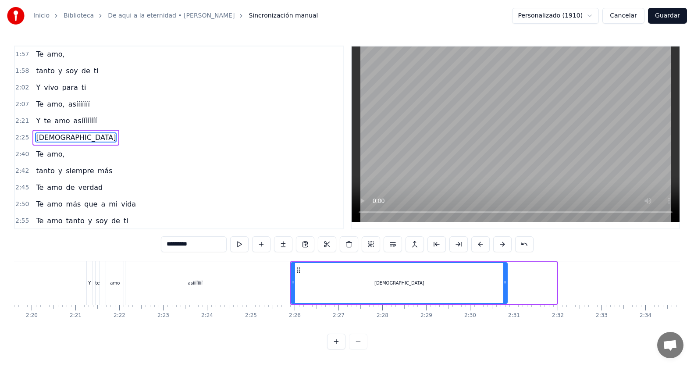
drag, startPoint x: 555, startPoint y: 284, endPoint x: 505, endPoint y: 298, distance: 51.5
click at [505, 298] on div at bounding box center [505, 283] width 4 height 40
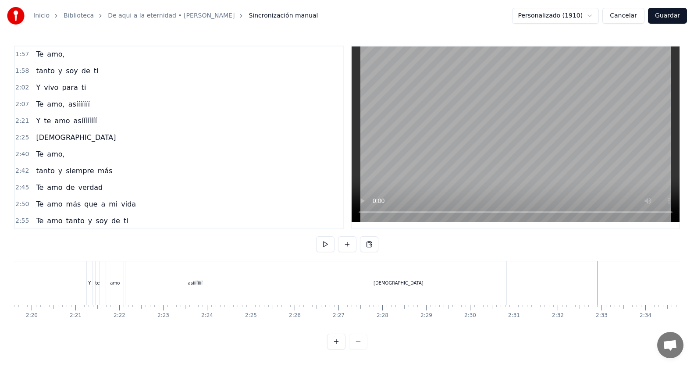
click at [283, 257] on div "0:10 Y sin querer te conocí 0:16 Nunca pensé que llegaría a amarte así 0:25 Es …" at bounding box center [347, 198] width 666 height 304
click at [320, 246] on button at bounding box center [325, 244] width 18 height 16
click at [321, 246] on button at bounding box center [325, 244] width 18 height 16
click at [421, 288] on div "[DEMOGRAPHIC_DATA]" at bounding box center [398, 282] width 216 height 43
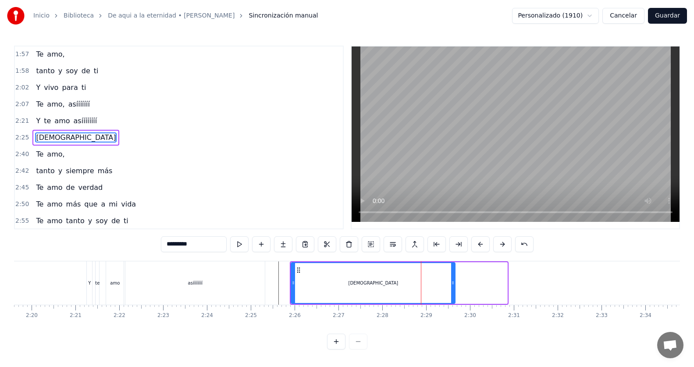
drag, startPoint x: 505, startPoint y: 281, endPoint x: 453, endPoint y: 293, distance: 53.6
click at [453, 293] on div at bounding box center [453, 283] width 4 height 40
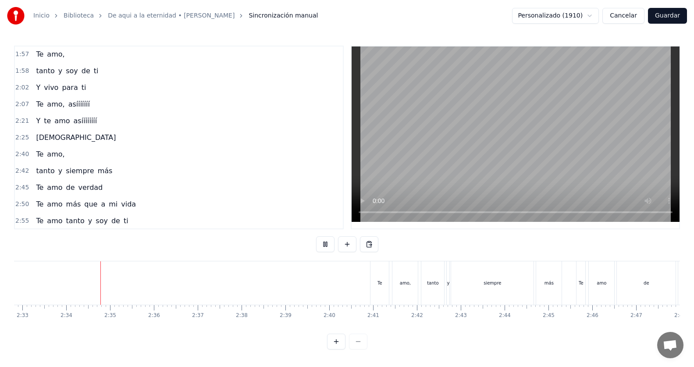
scroll to position [0, 6710]
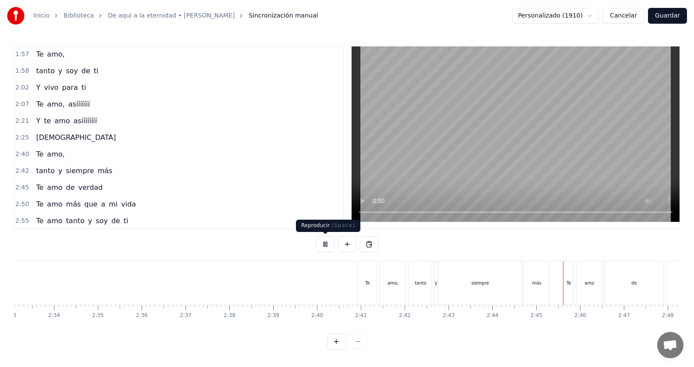
click at [325, 245] on button at bounding box center [325, 244] width 18 height 16
click at [50, 190] on span "amo" at bounding box center [54, 187] width 17 height 10
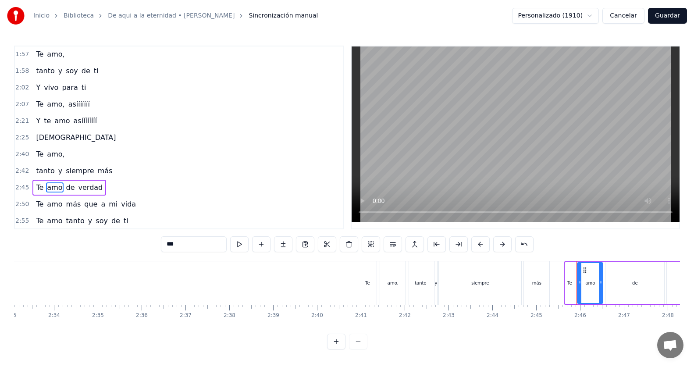
scroll to position [401, 0]
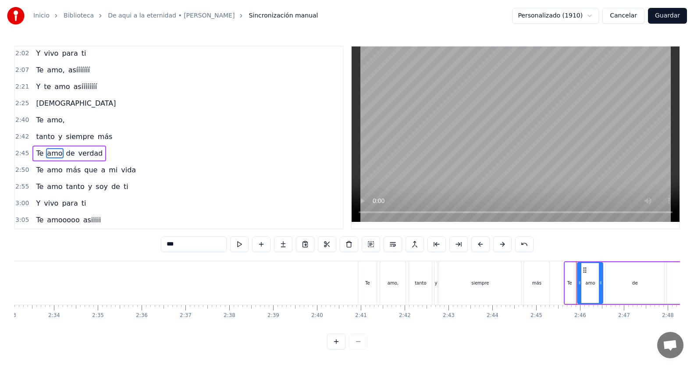
click at [190, 245] on input "***" at bounding box center [194, 244] width 66 height 16
type input "****"
click at [179, 161] on div "2:45 Te amo, de verdad" at bounding box center [179, 153] width 328 height 17
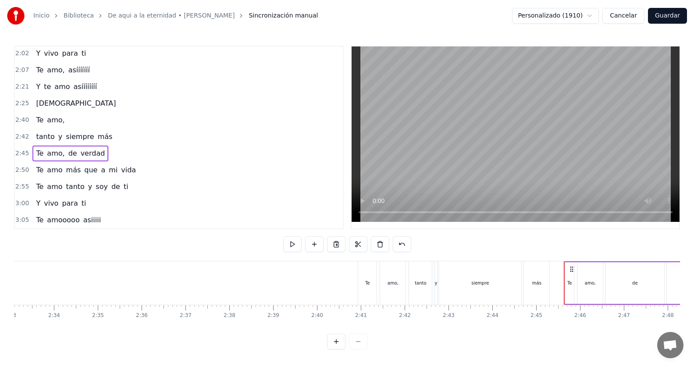
click at [145, 148] on div "2:45 Te amo, de verdad" at bounding box center [179, 153] width 328 height 17
click at [297, 242] on button at bounding box center [292, 244] width 18 height 16
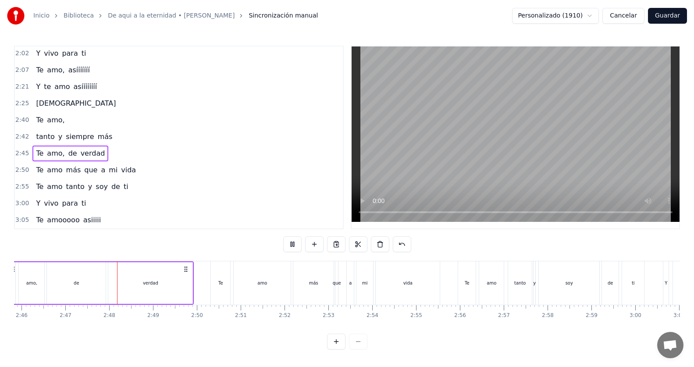
scroll to position [0, 7295]
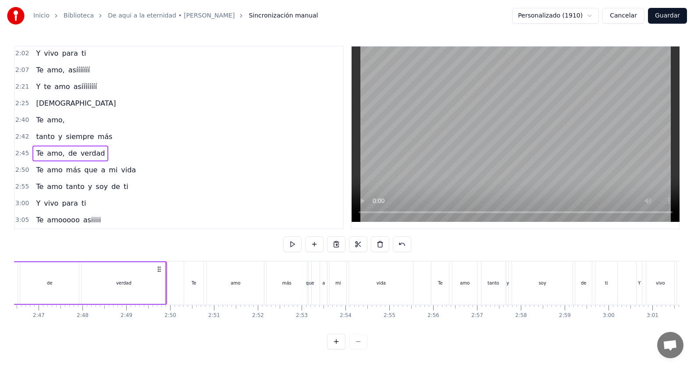
click at [48, 171] on span "amo" at bounding box center [54, 170] width 17 height 10
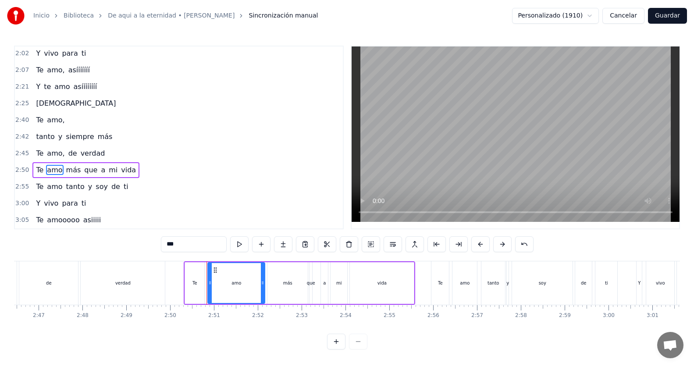
click at [203, 247] on input "***" at bounding box center [194, 244] width 66 height 16
click at [70, 173] on span "más" at bounding box center [76, 170] width 17 height 10
type input "***"
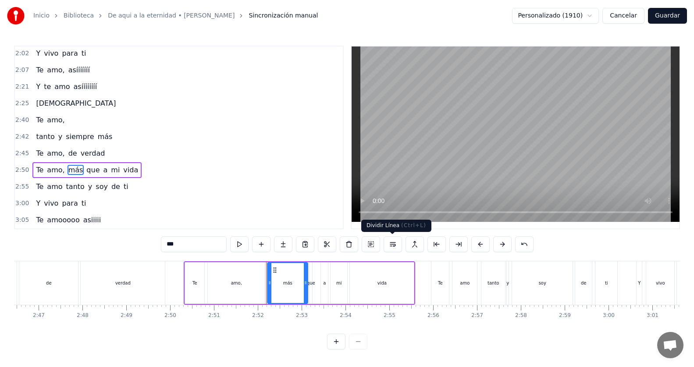
click at [398, 246] on button at bounding box center [393, 244] width 18 height 16
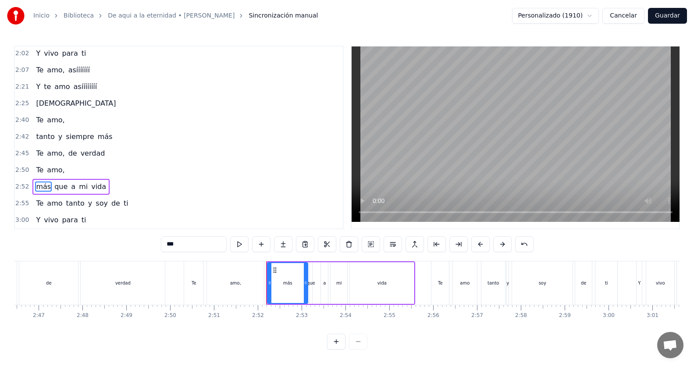
scroll to position [418, 0]
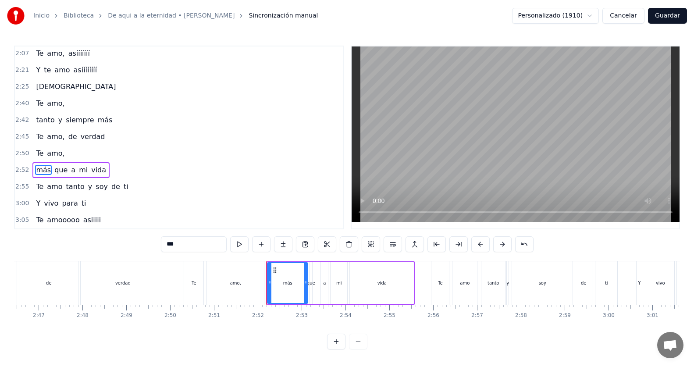
click at [106, 137] on div "2:45 Te amo, de verdad" at bounding box center [179, 136] width 328 height 17
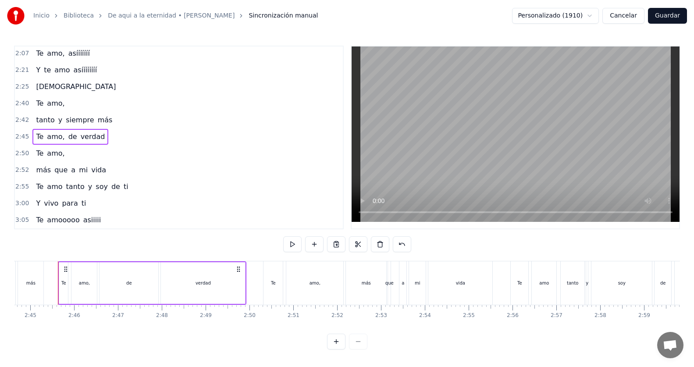
click at [126, 119] on div "2:42 tanto y siempre más" at bounding box center [179, 120] width 328 height 17
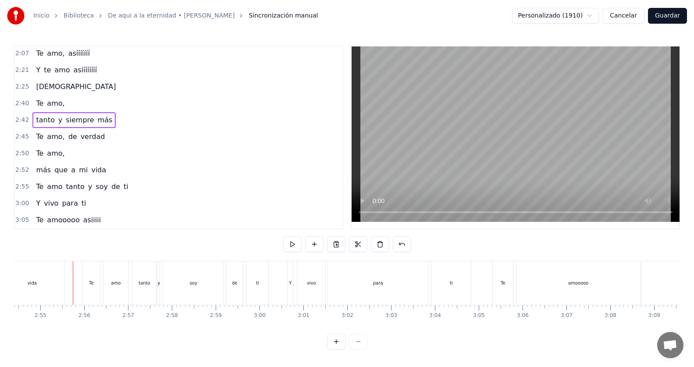
scroll to position [4, 0]
click at [54, 181] on span "amo" at bounding box center [54, 186] width 17 height 10
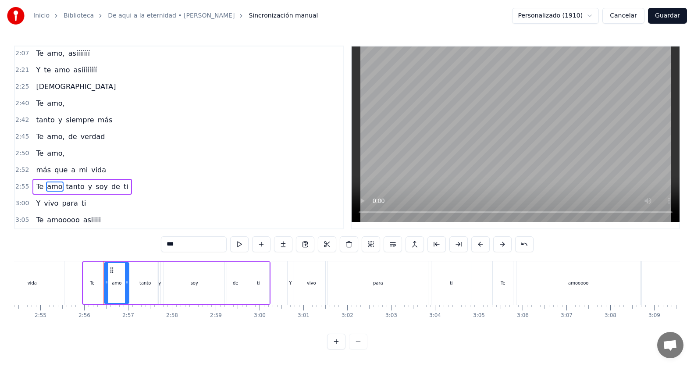
scroll to position [3, 0]
click at [181, 242] on input "***" at bounding box center [194, 244] width 66 height 16
click at [68, 185] on span "tanto" at bounding box center [78, 186] width 20 height 10
type input "*****"
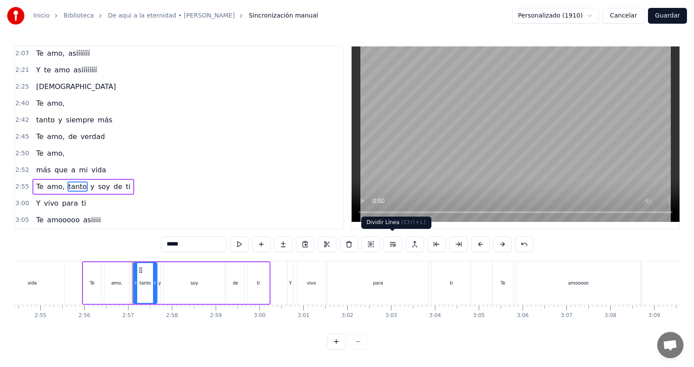
click at [390, 239] on button at bounding box center [393, 244] width 18 height 16
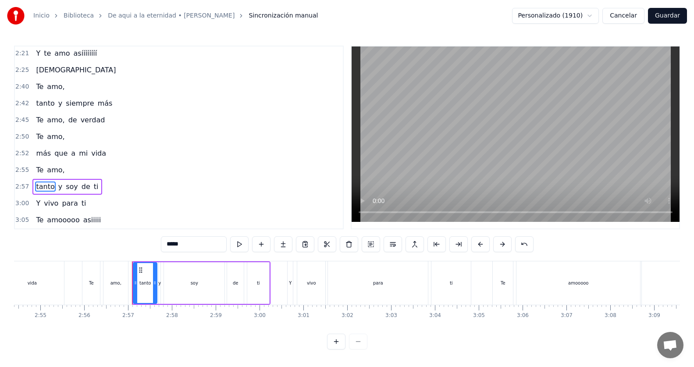
scroll to position [4, 0]
click at [111, 147] on div "2:52 más que a mi vida" at bounding box center [179, 153] width 328 height 17
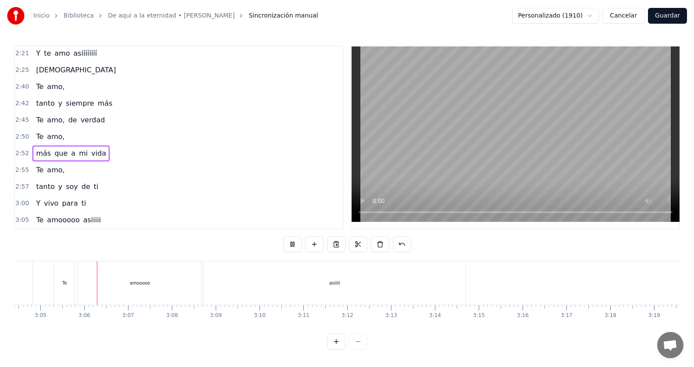
scroll to position [0, 8084]
click at [70, 219] on span "amooooo" at bounding box center [63, 220] width 34 height 10
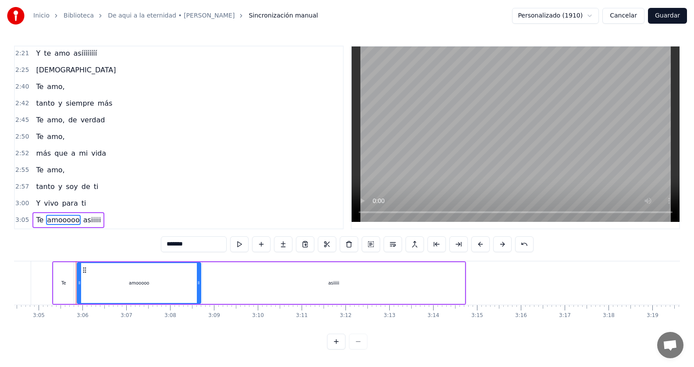
click at [82, 216] on span "asiiiii" at bounding box center [91, 220] width 19 height 10
type input "*******"
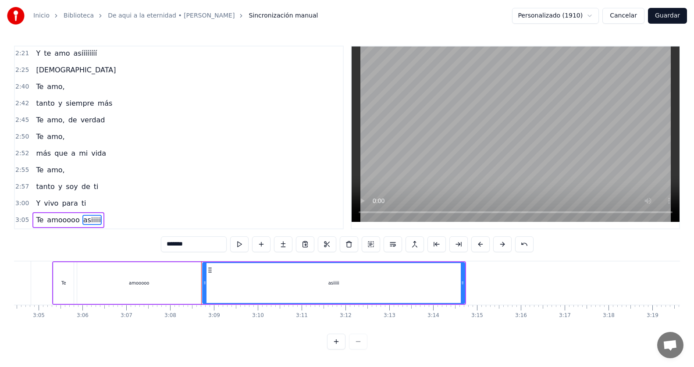
click at [392, 242] on button at bounding box center [393, 244] width 18 height 16
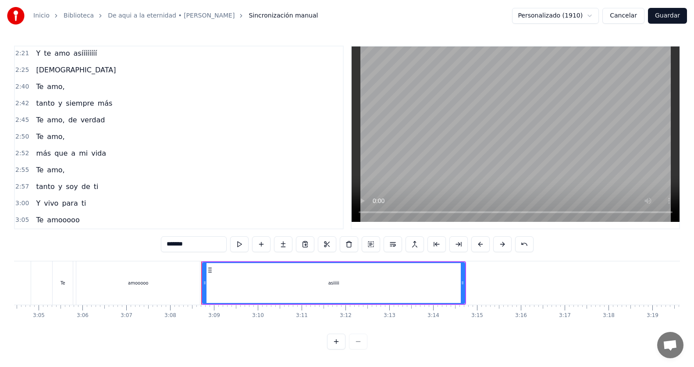
scroll to position [451, 0]
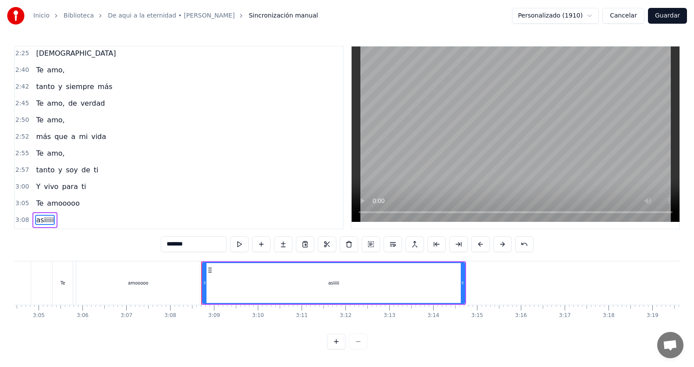
click at [108, 196] on div "3:05 Te amooooo" at bounding box center [179, 203] width 328 height 17
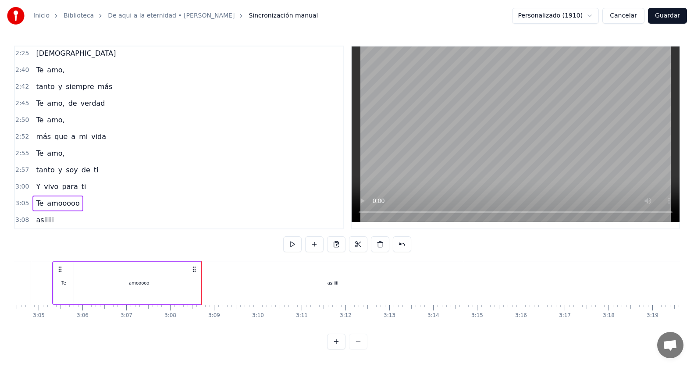
scroll to position [0, 8079]
click at [104, 201] on div "3:05 Te amooooo" at bounding box center [179, 203] width 328 height 17
click at [72, 217] on div "3:08 asiiiii" at bounding box center [179, 220] width 328 height 17
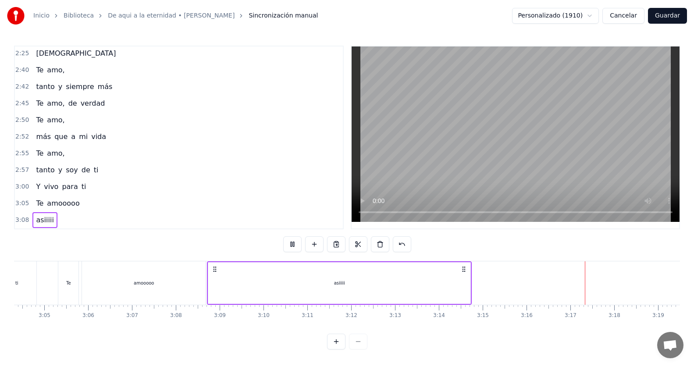
click at [68, 204] on span "amooooo" at bounding box center [63, 203] width 34 height 10
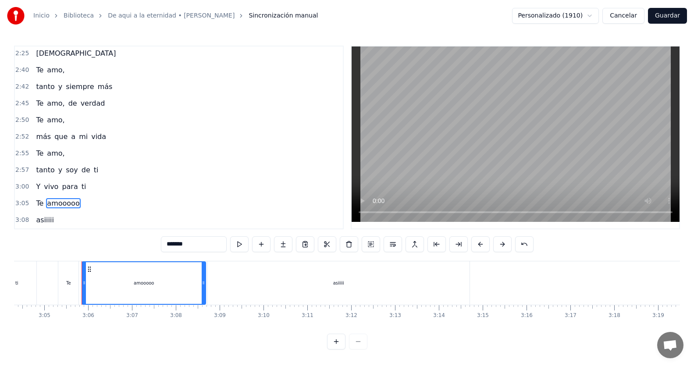
click at [94, 199] on div "3:05 Te amooooo" at bounding box center [179, 203] width 328 height 17
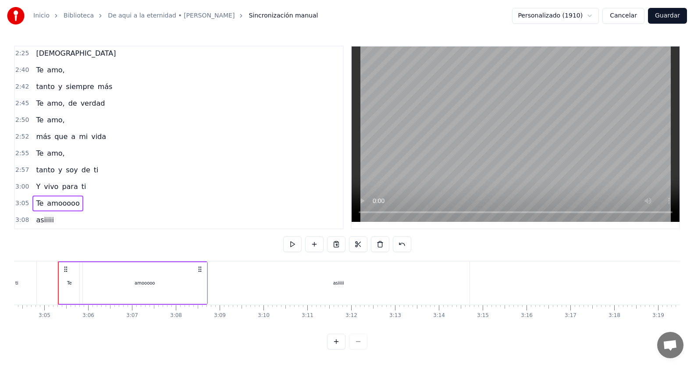
click at [83, 180] on div "3:00 Y vivo para ti" at bounding box center [179, 186] width 328 height 17
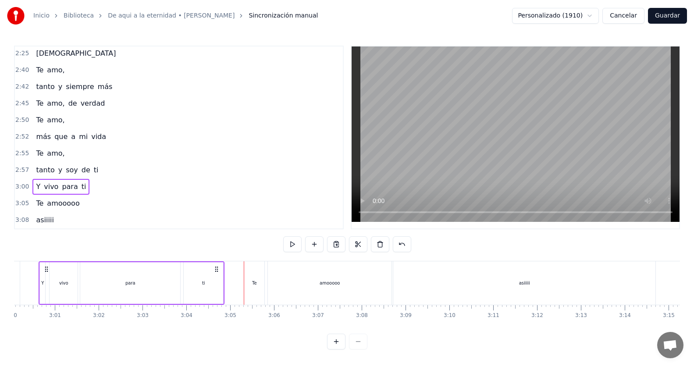
scroll to position [0, 7873]
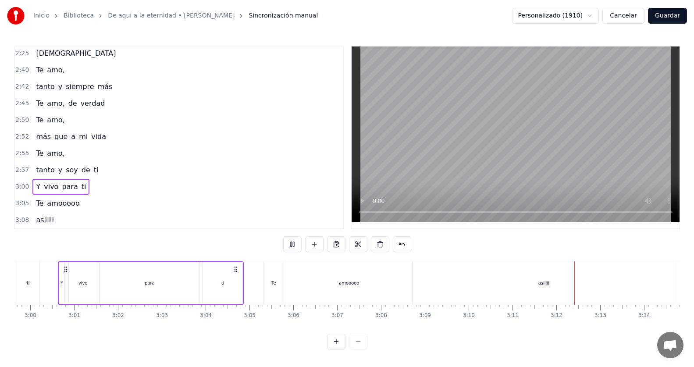
click at [74, 198] on span "amooooo" at bounding box center [63, 203] width 34 height 10
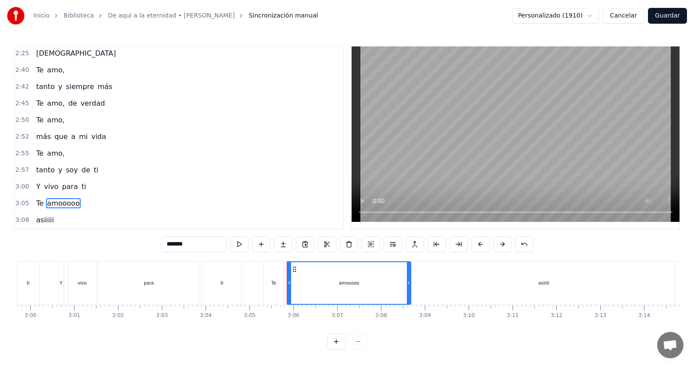
click at [203, 241] on input "*******" at bounding box center [194, 244] width 66 height 16
type input "********"
click at [120, 200] on div "3:05 Te amooooo," at bounding box center [179, 203] width 328 height 17
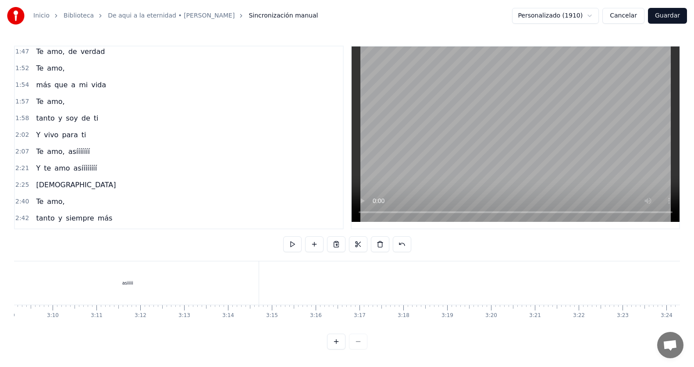
scroll to position [0, 8290]
click at [60, 165] on span "amo" at bounding box center [61, 168] width 17 height 10
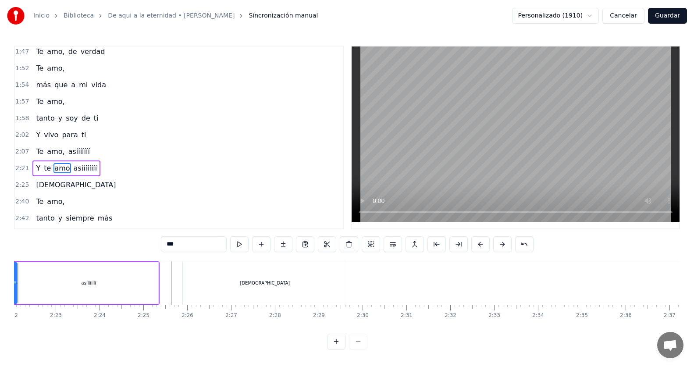
scroll to position [0, 6167]
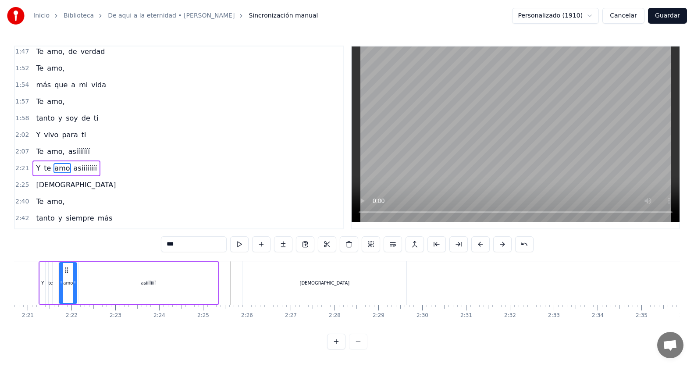
click at [192, 241] on input "***" at bounding box center [194, 244] width 66 height 16
type input "****"
click at [145, 159] on div "2:07 Te amo, asííííííí" at bounding box center [179, 151] width 328 height 17
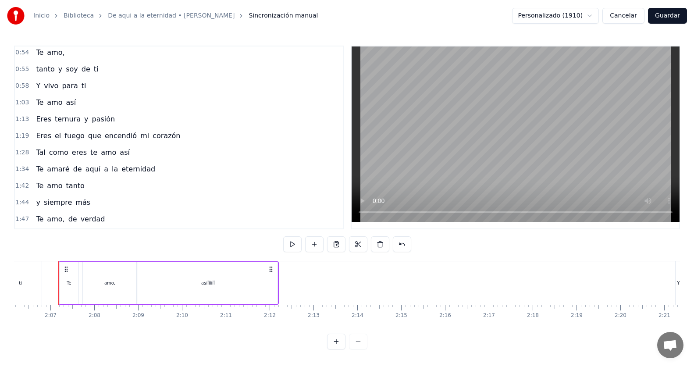
scroll to position [144, 0]
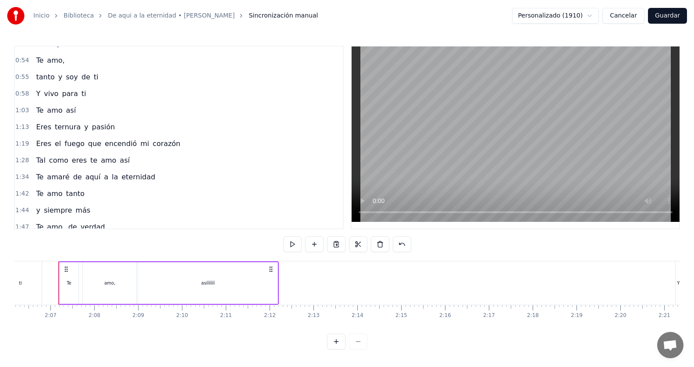
click at [53, 194] on span "amo" at bounding box center [54, 193] width 17 height 10
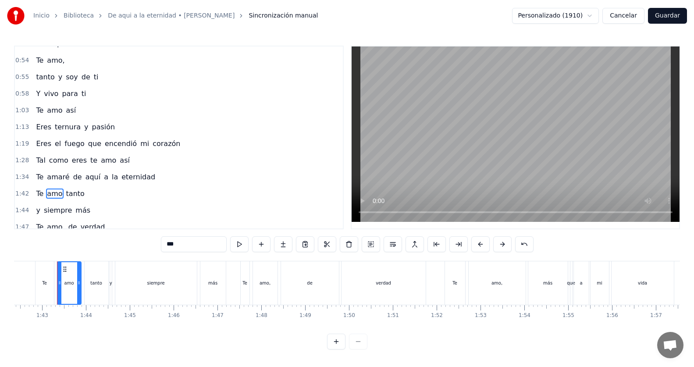
scroll to position [0, 4485]
click at [192, 241] on input "***" at bounding box center [194, 244] width 66 height 16
type input "****"
click at [188, 197] on div "1:42 Te amo, tanto" at bounding box center [179, 193] width 328 height 17
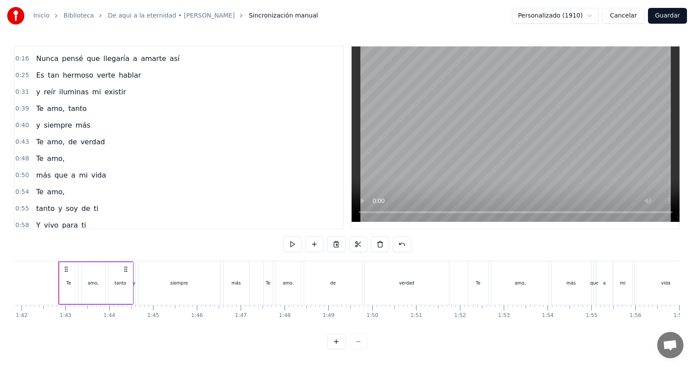
scroll to position [0, 0]
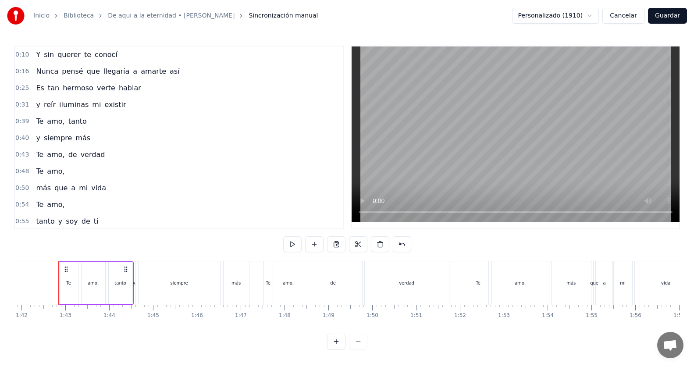
click at [123, 54] on div "0:10 Y sin querer te conocí" at bounding box center [179, 54] width 328 height 17
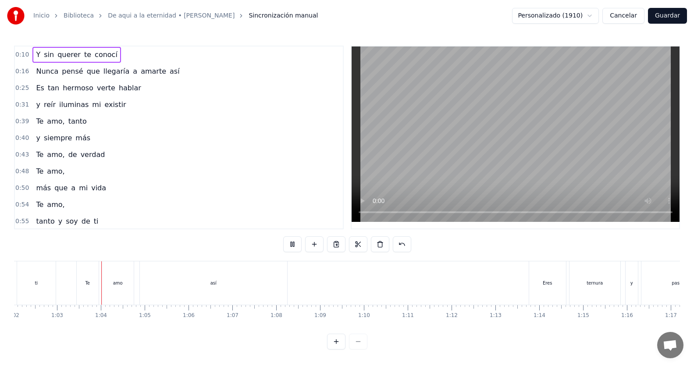
scroll to position [0, 2729]
click at [204, 284] on div "así" at bounding box center [203, 283] width 6 height 7
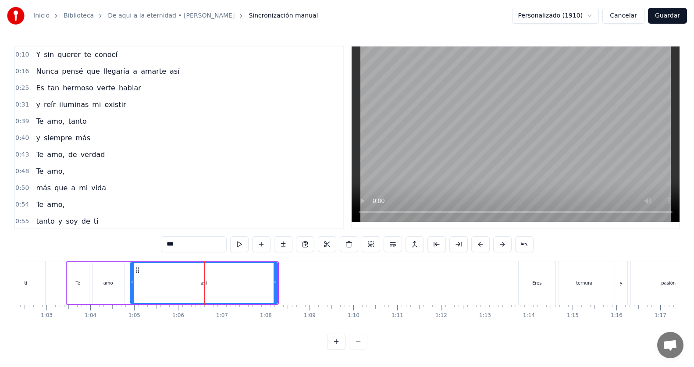
scroll to position [117, 0]
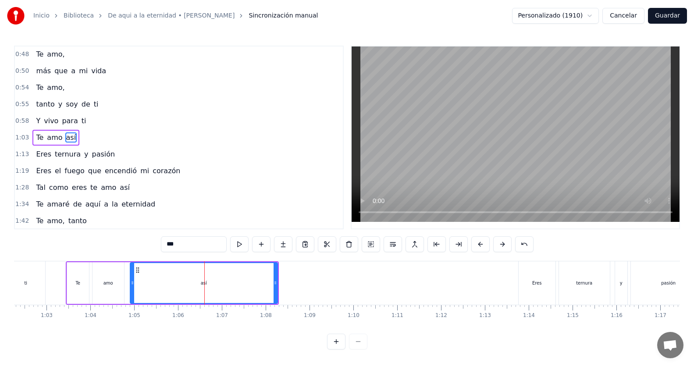
click at [179, 242] on input "***" at bounding box center [194, 244] width 66 height 16
type input "********"
click at [92, 141] on div "1:03 Te amo asíiíííí" at bounding box center [179, 137] width 328 height 17
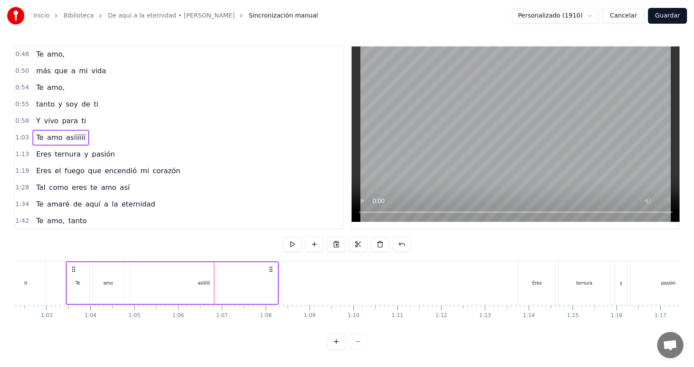
click at [50, 139] on span "amo" at bounding box center [54, 137] width 17 height 10
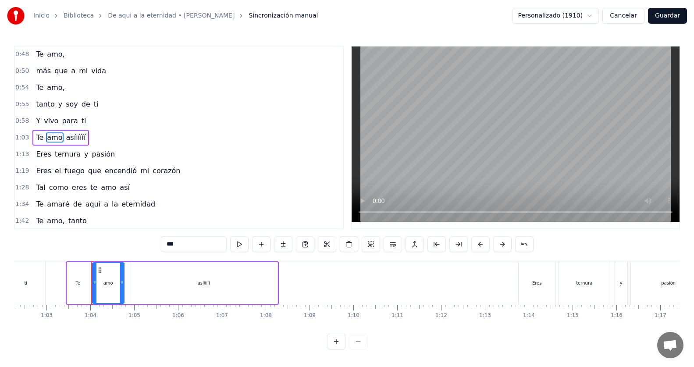
click at [192, 245] on input "***" at bounding box center [194, 244] width 66 height 16
type input "****"
click at [115, 134] on div "1:03 Te amo, asíiíííí" at bounding box center [179, 137] width 328 height 17
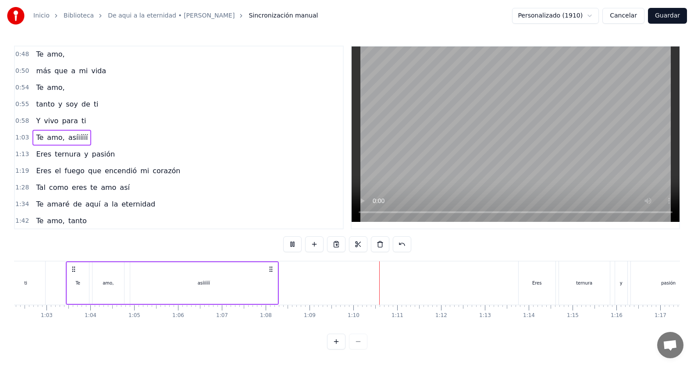
click at [73, 137] on span "asíiíííí" at bounding box center [78, 137] width 21 height 10
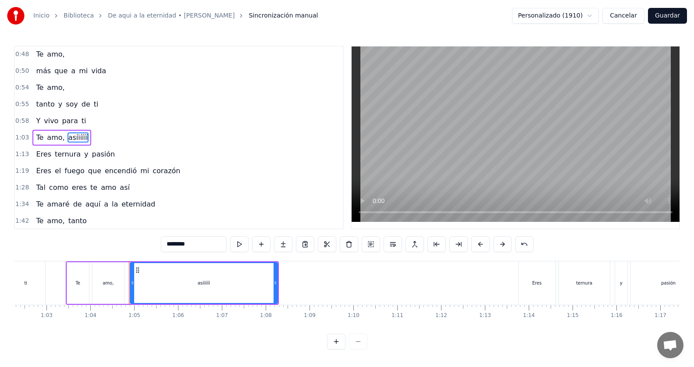
click at [175, 244] on input "********" at bounding box center [194, 244] width 66 height 16
type input "*******"
click at [100, 137] on div "1:03 Te amo, asííííí" at bounding box center [179, 137] width 328 height 17
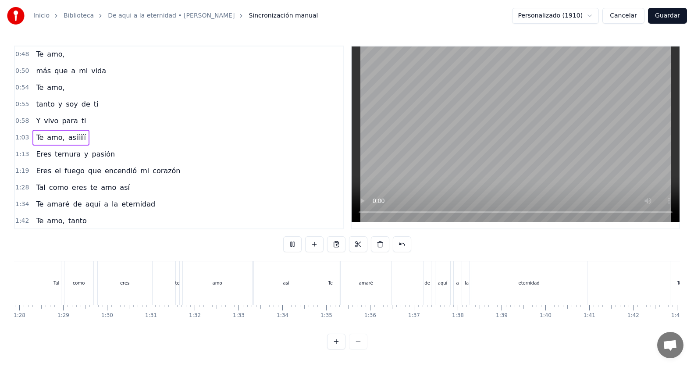
scroll to position [0, 3902]
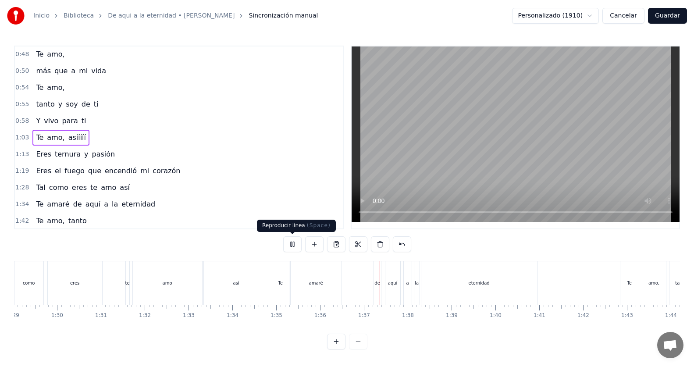
click at [289, 246] on button at bounding box center [292, 244] width 18 height 16
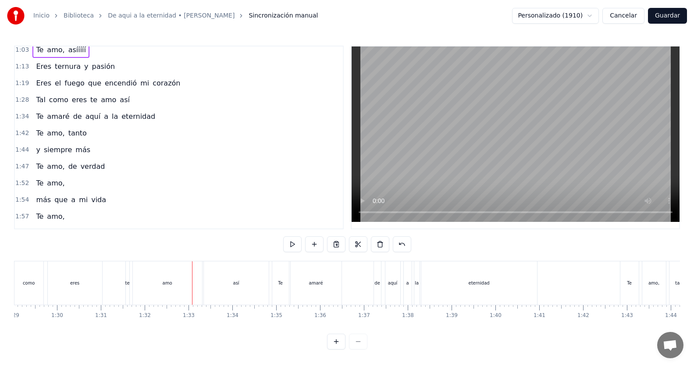
click at [100, 102] on span "amo" at bounding box center [108, 100] width 17 height 10
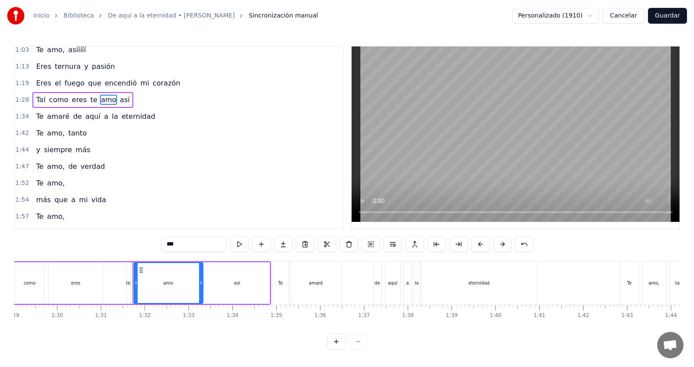
scroll to position [167, 0]
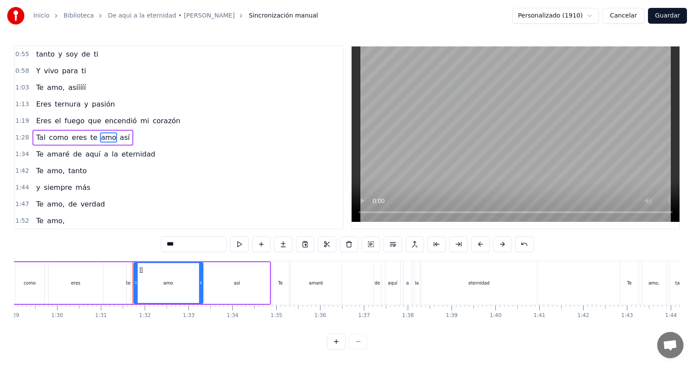
click at [194, 241] on input "***" at bounding box center [194, 244] width 66 height 16
type input "****"
click at [197, 183] on div "1:44 y siempre más" at bounding box center [179, 187] width 328 height 17
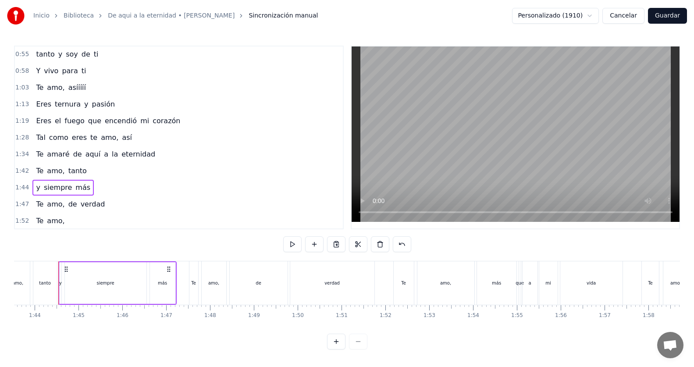
click at [131, 137] on div "1:28 Tal como eres te amo, así" at bounding box center [179, 137] width 328 height 17
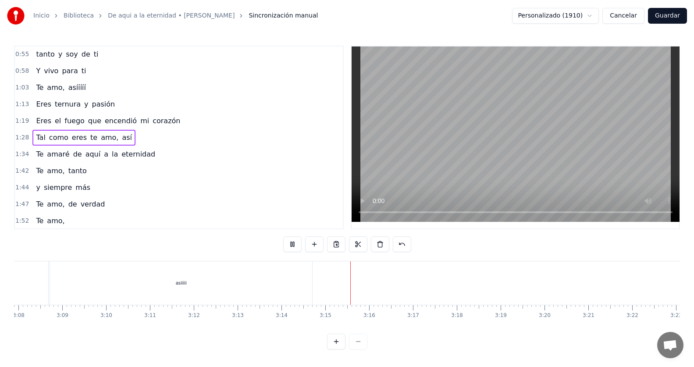
scroll to position [0, 8289]
click at [669, 18] on button "Guardar" at bounding box center [667, 16] width 39 height 16
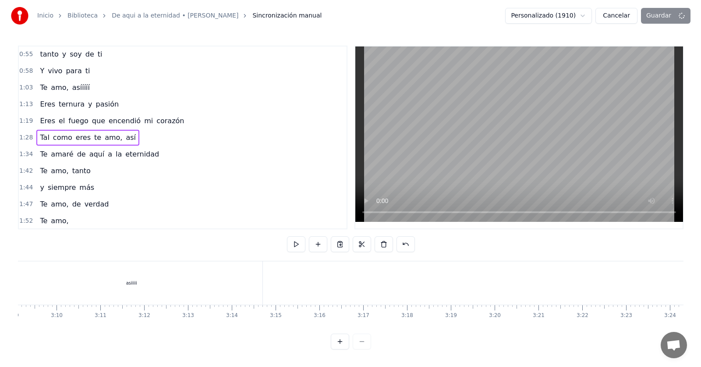
scroll to position [0, 8290]
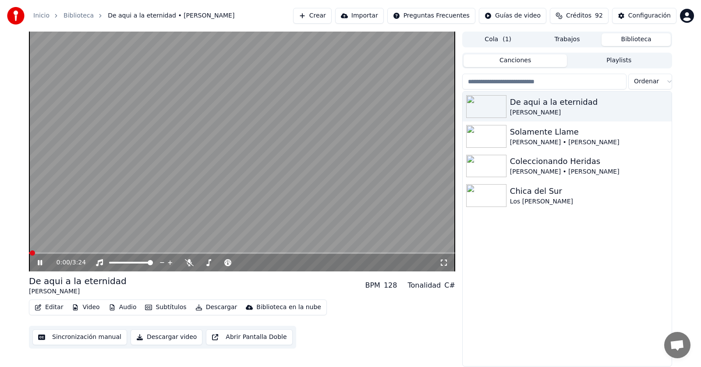
click at [155, 339] on button "Descargar video" at bounding box center [167, 337] width 72 height 16
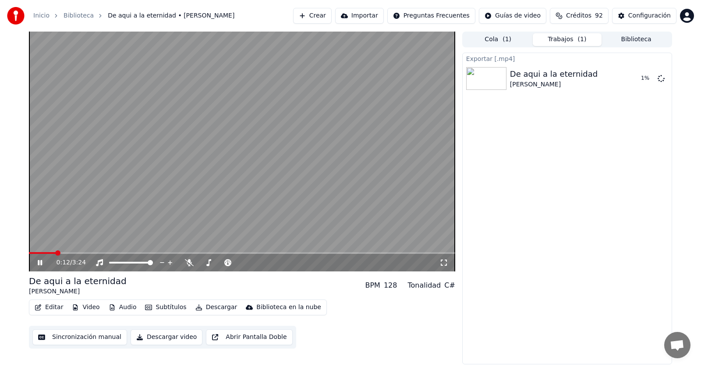
click at [37, 265] on icon at bounding box center [46, 262] width 21 height 7
click at [632, 80] on button "Mostrar" at bounding box center [635, 79] width 39 height 16
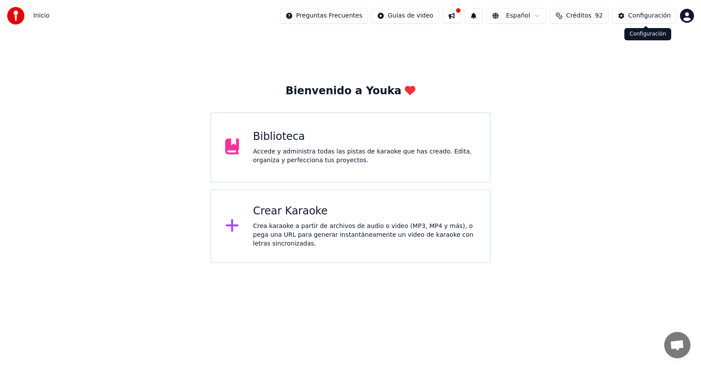
click at [655, 19] on div "Configuración" at bounding box center [650, 15] width 43 height 9
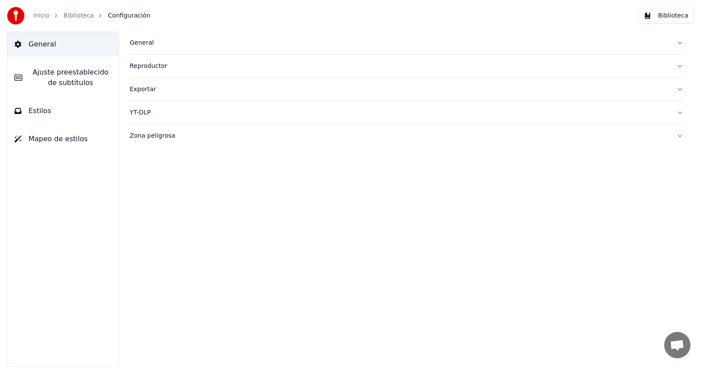
click at [144, 89] on div "Exportar" at bounding box center [400, 89] width 540 height 9
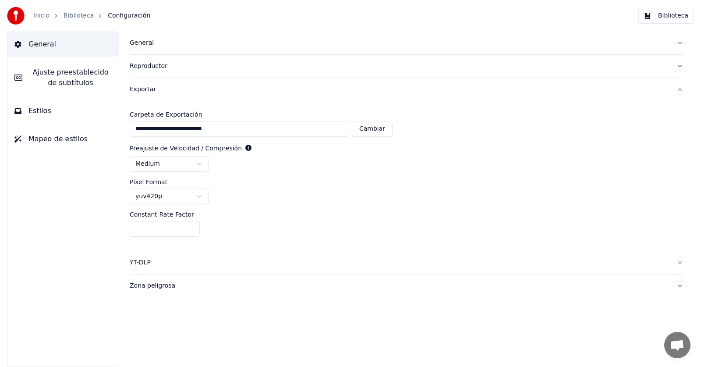
click at [199, 162] on html "**********" at bounding box center [350, 183] width 701 height 367
click at [201, 198] on html "**********" at bounding box center [350, 183] width 701 height 367
click at [193, 198] on html "**********" at bounding box center [350, 183] width 701 height 367
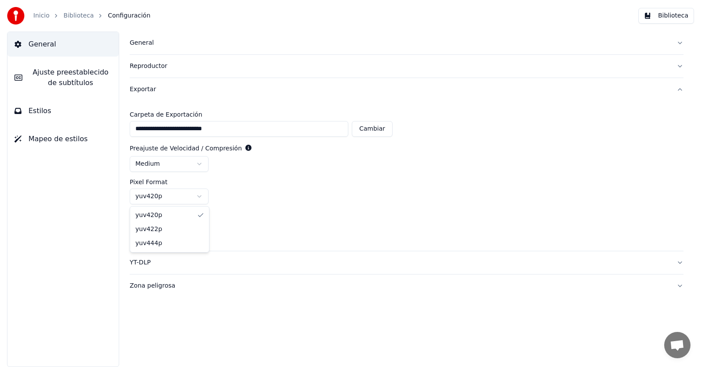
click at [193, 197] on html "**********" at bounding box center [350, 183] width 701 height 367
click at [190, 165] on html "**********" at bounding box center [350, 183] width 701 height 367
click at [182, 196] on html "**********" at bounding box center [350, 183] width 701 height 367
click at [245, 187] on div "Pixel Format yuv420p" at bounding box center [407, 191] width 554 height 25
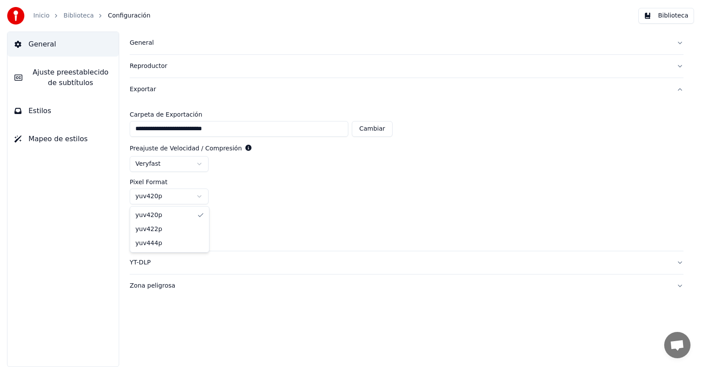
click at [184, 193] on html "**********" at bounding box center [350, 183] width 701 height 367
click at [186, 168] on html "**********" at bounding box center [350, 183] width 701 height 367
click at [238, 179] on div "Pixel Format" at bounding box center [407, 182] width 554 height 6
click at [135, 85] on div "Exportar" at bounding box center [400, 89] width 540 height 9
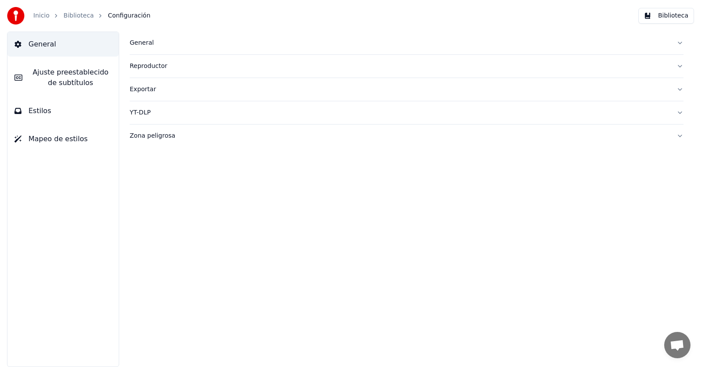
click at [142, 110] on div "YT-DLP" at bounding box center [400, 112] width 540 height 9
click at [135, 147] on button "button" at bounding box center [137, 147] width 14 height 8
click at [212, 147] on div at bounding box center [407, 148] width 554 height 10
click at [144, 90] on div "Exportar" at bounding box center [400, 89] width 540 height 9
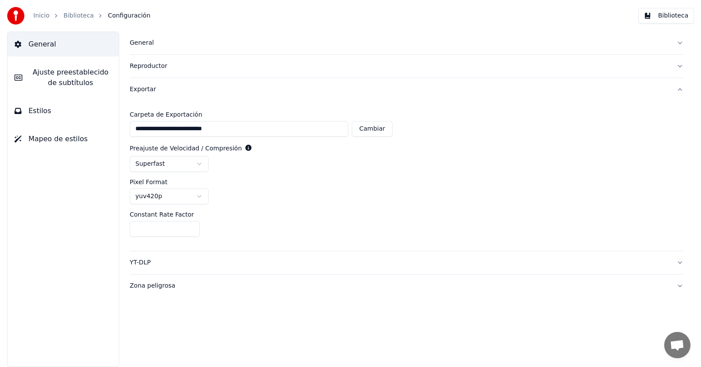
click at [144, 91] on div "Exportar" at bounding box center [400, 89] width 540 height 9
